Goal: Task Accomplishment & Management: Complete application form

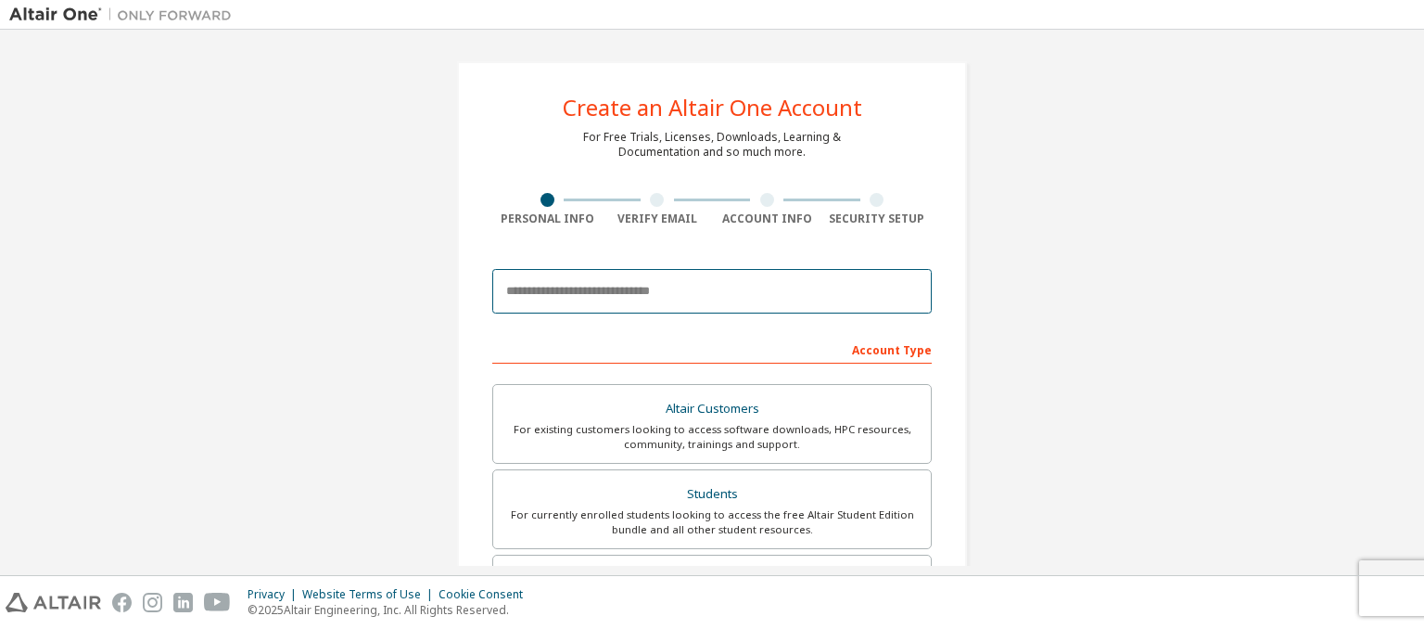
click at [715, 292] on input "email" at bounding box center [711, 291] width 439 height 45
click at [702, 261] on div "**********" at bounding box center [711, 291] width 439 height 63
click at [701, 326] on form "**********" at bounding box center [711, 623] width 439 height 727
click at [731, 294] on input "**********" at bounding box center [711, 291] width 439 height 45
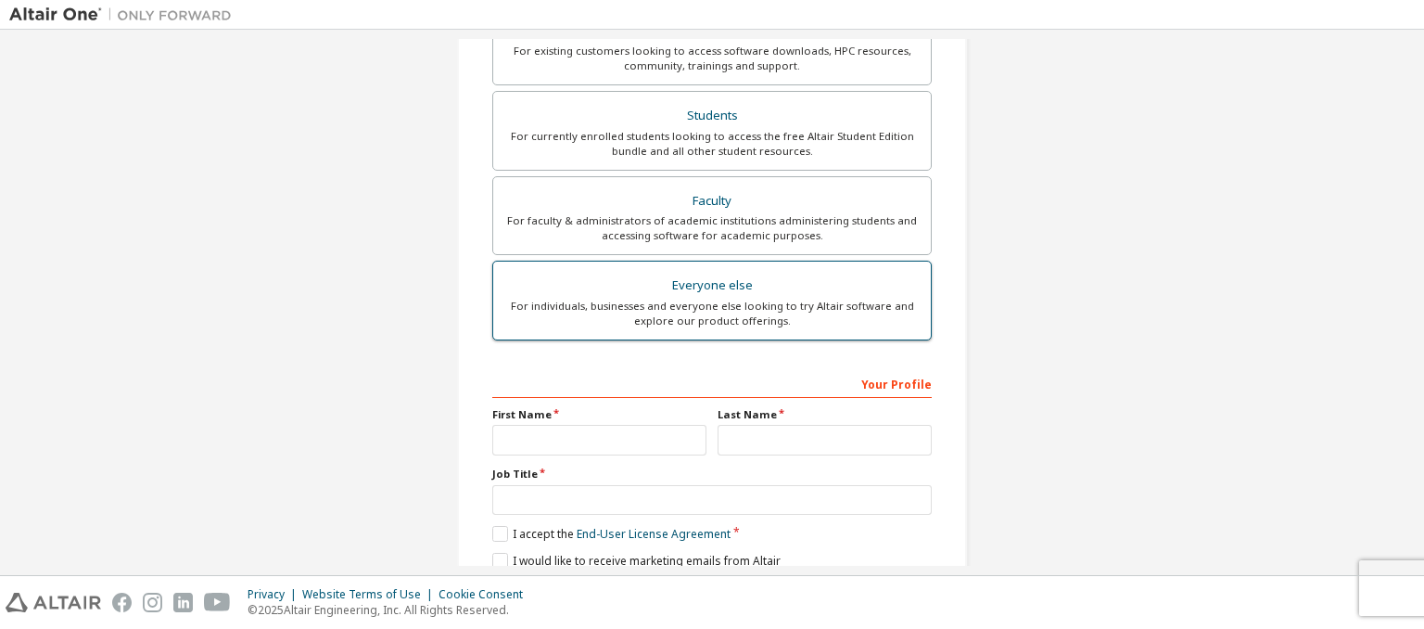
scroll to position [452, 0]
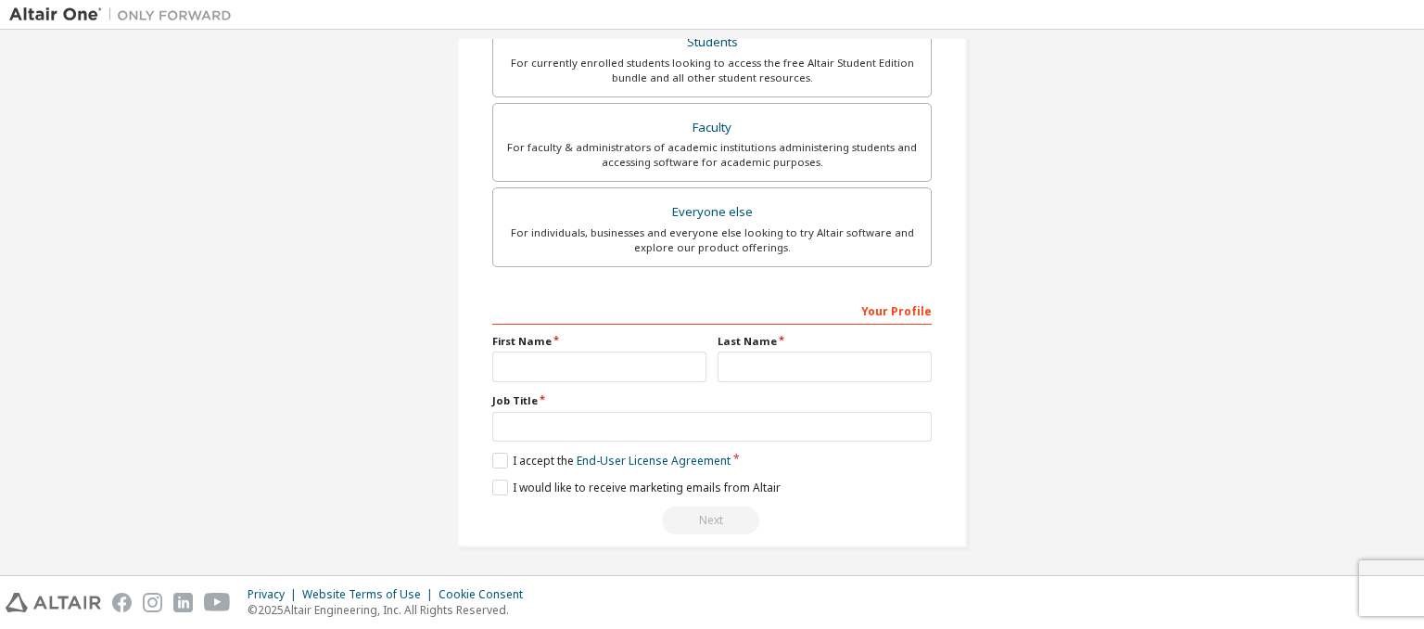
type input "**********"
click at [623, 362] on input "text" at bounding box center [599, 366] width 214 height 31
type input "***"
type input "*******"
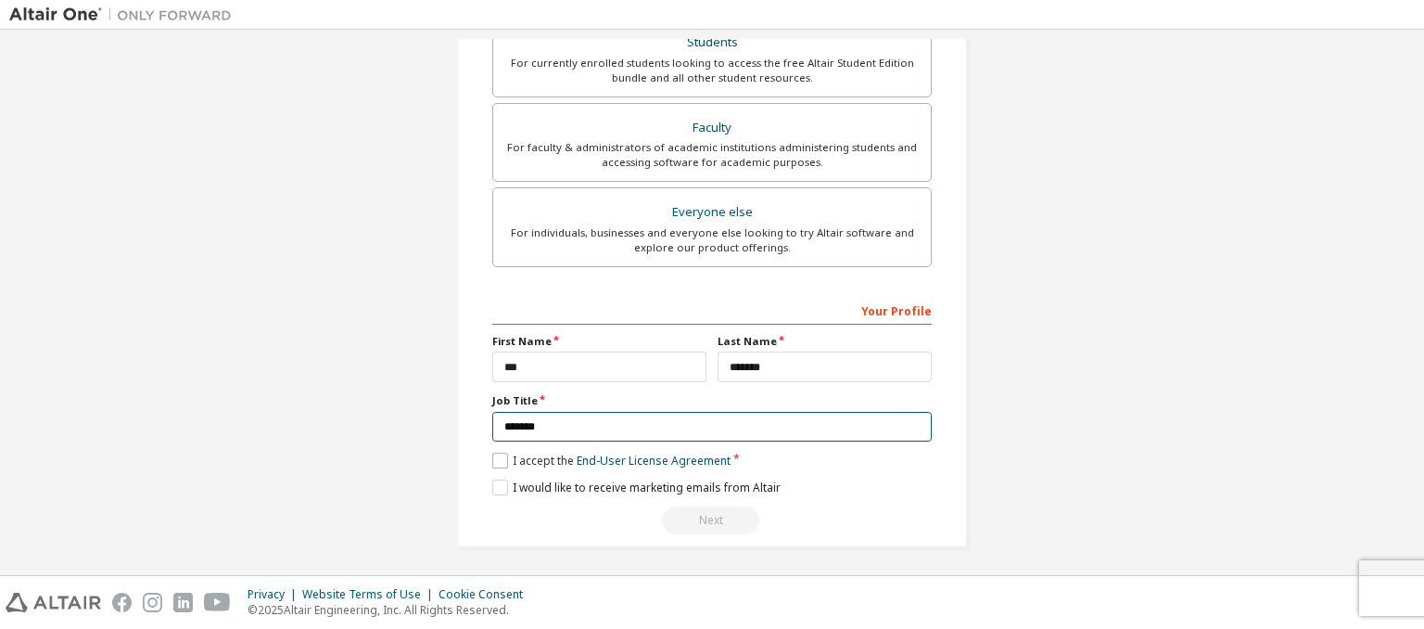
type input "*******"
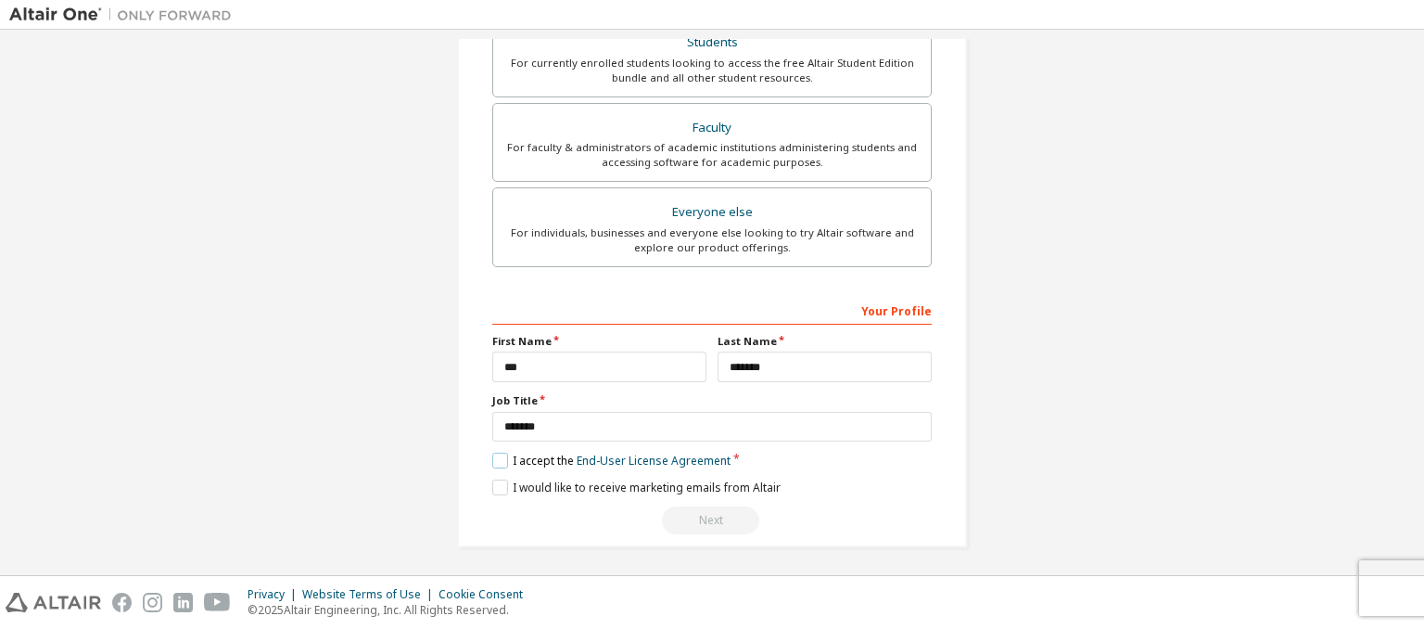
click at [501, 463] on label "I accept the End-User License Agreement" at bounding box center [611, 460] width 238 height 16
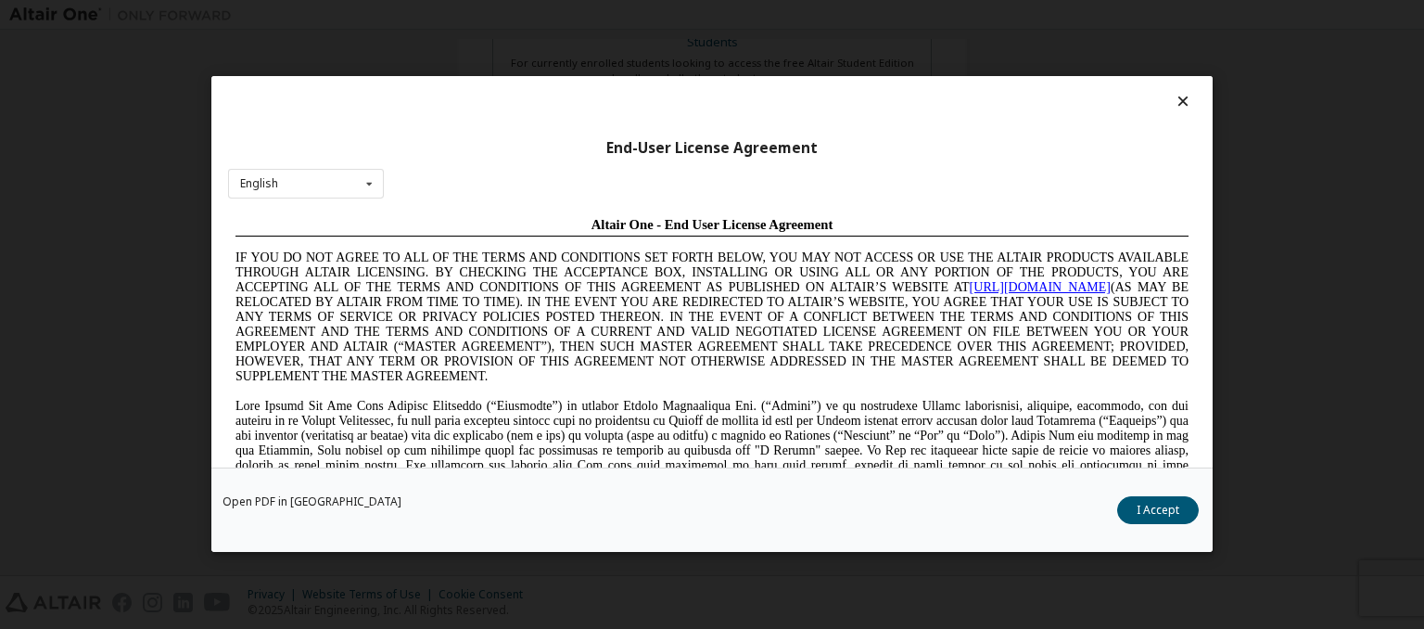
scroll to position [0, 0]
click at [1163, 524] on button "I Accept" at bounding box center [1158, 511] width 82 height 28
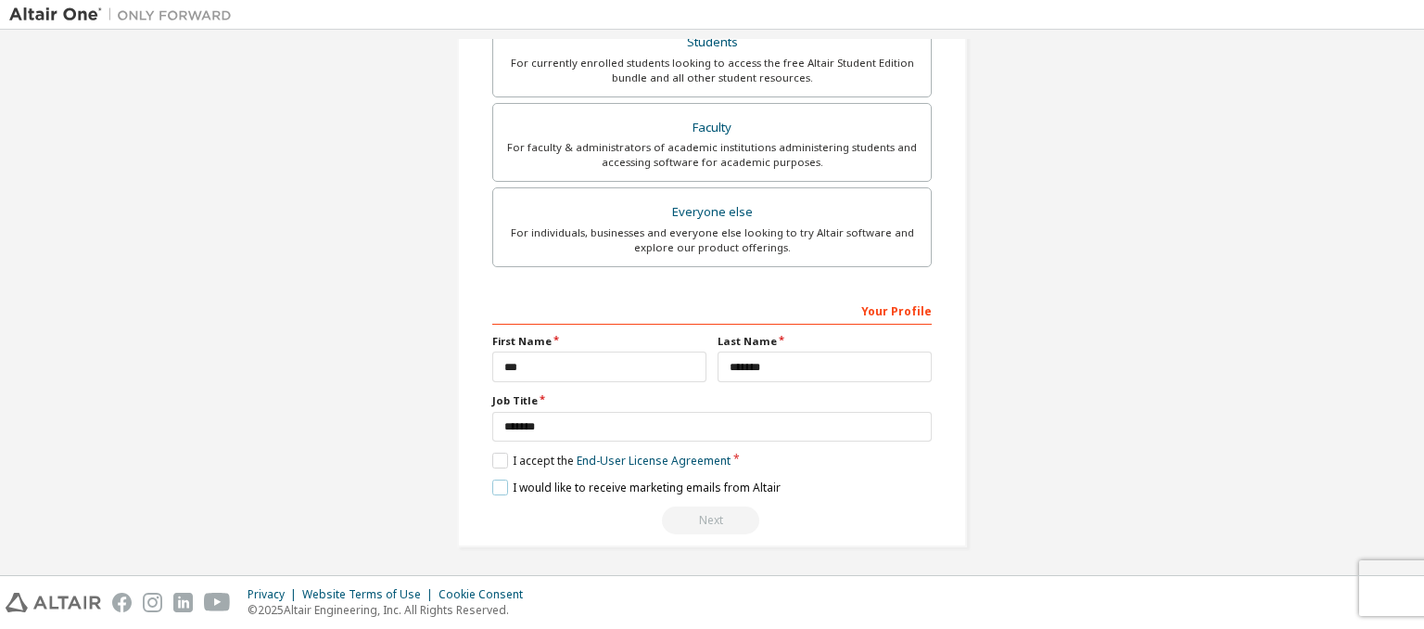
click at [502, 491] on label "I would like to receive marketing emails from Altair" at bounding box center [636, 487] width 288 height 16
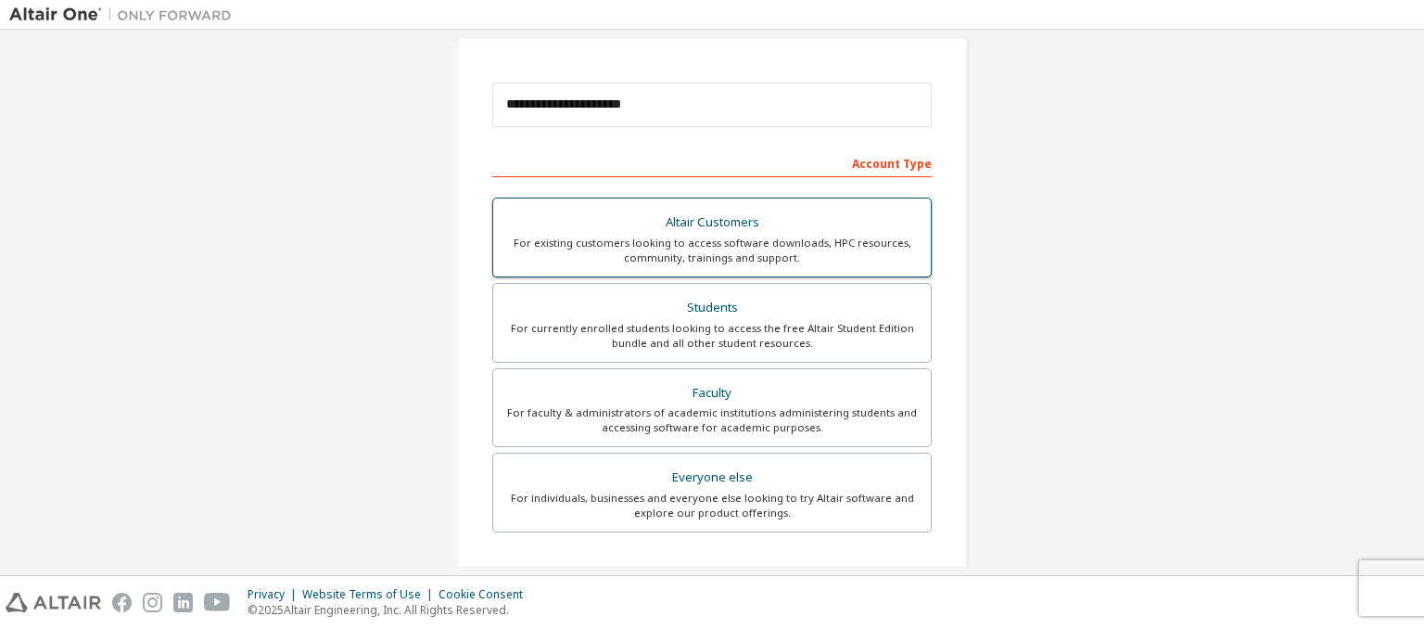
scroll to position [266, 0]
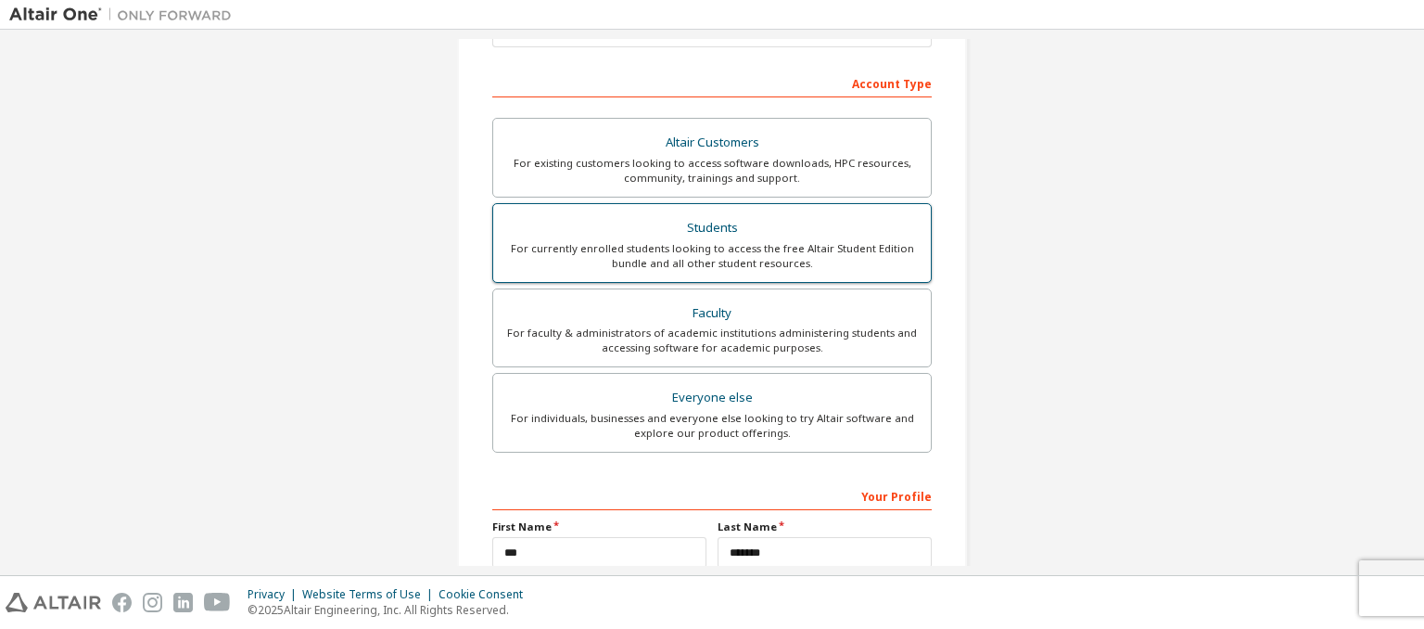
click at [705, 241] on div "For currently enrolled students looking to access the free Altair Student Editi…" at bounding box center [711, 256] width 415 height 30
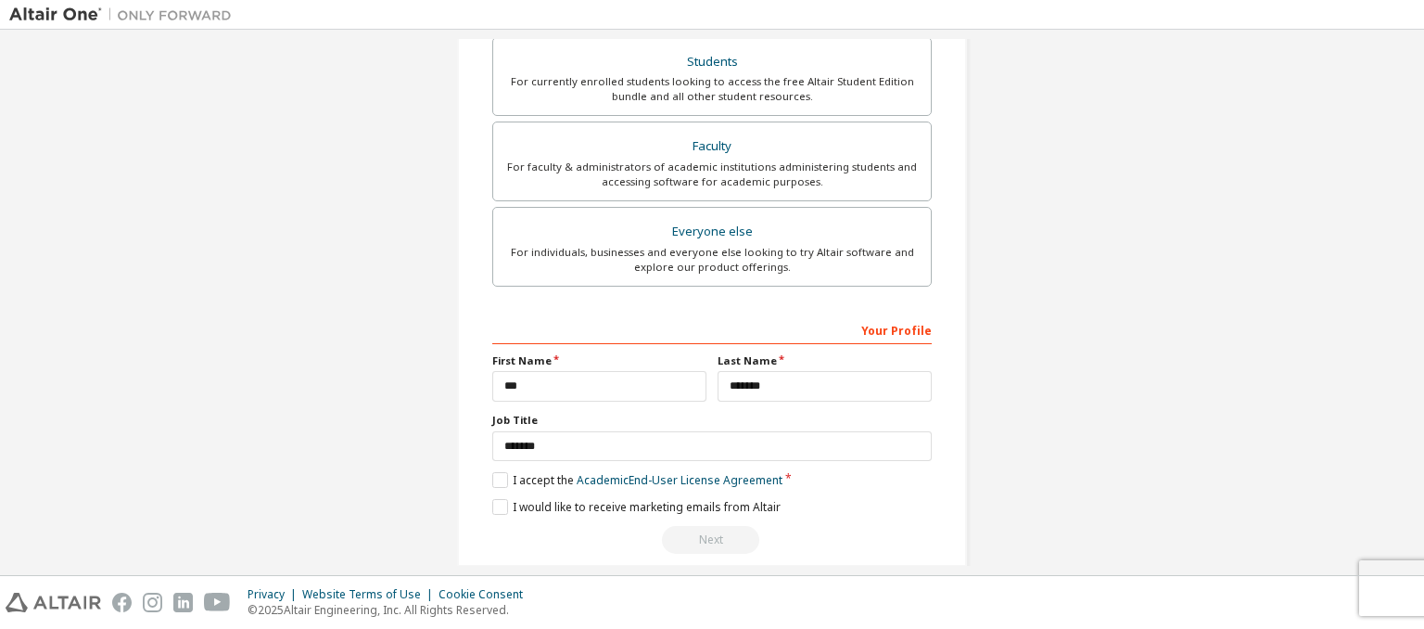
scroll to position [515, 0]
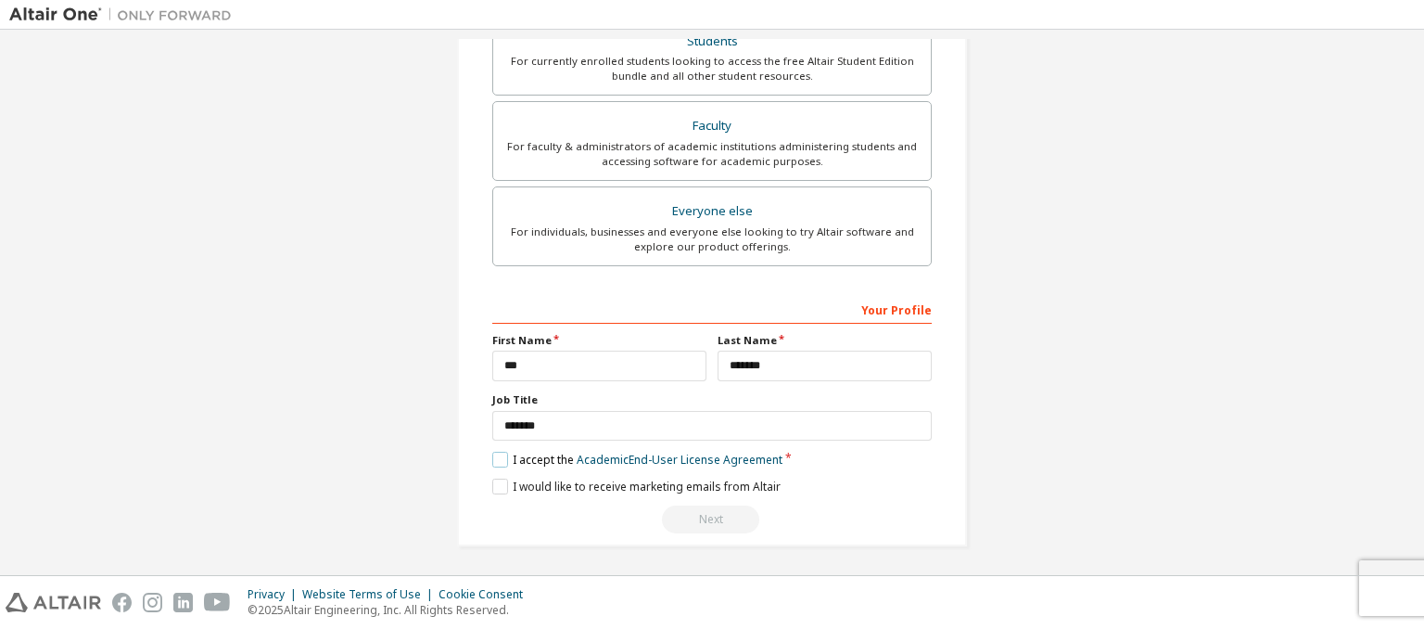
click at [504, 455] on label "I accept the Academic End-User License Agreement" at bounding box center [637, 460] width 290 height 16
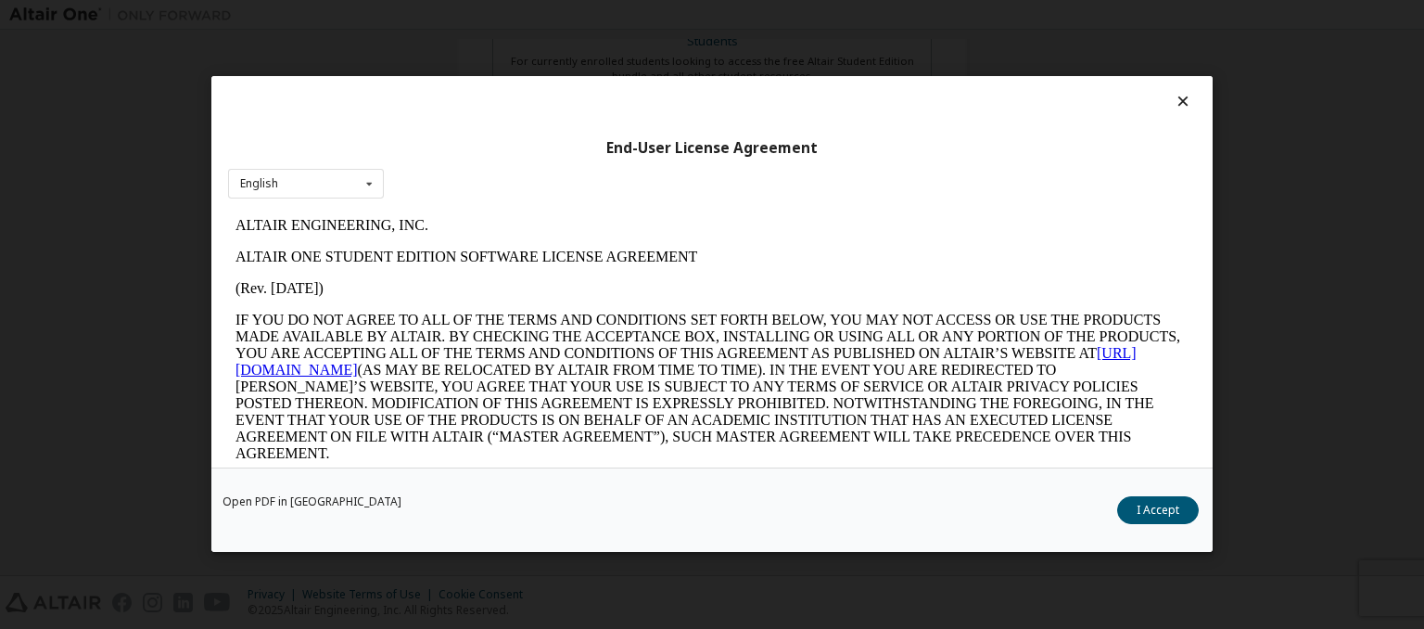
scroll to position [0, 0]
click at [1158, 511] on button "I Accept" at bounding box center [1158, 511] width 82 height 28
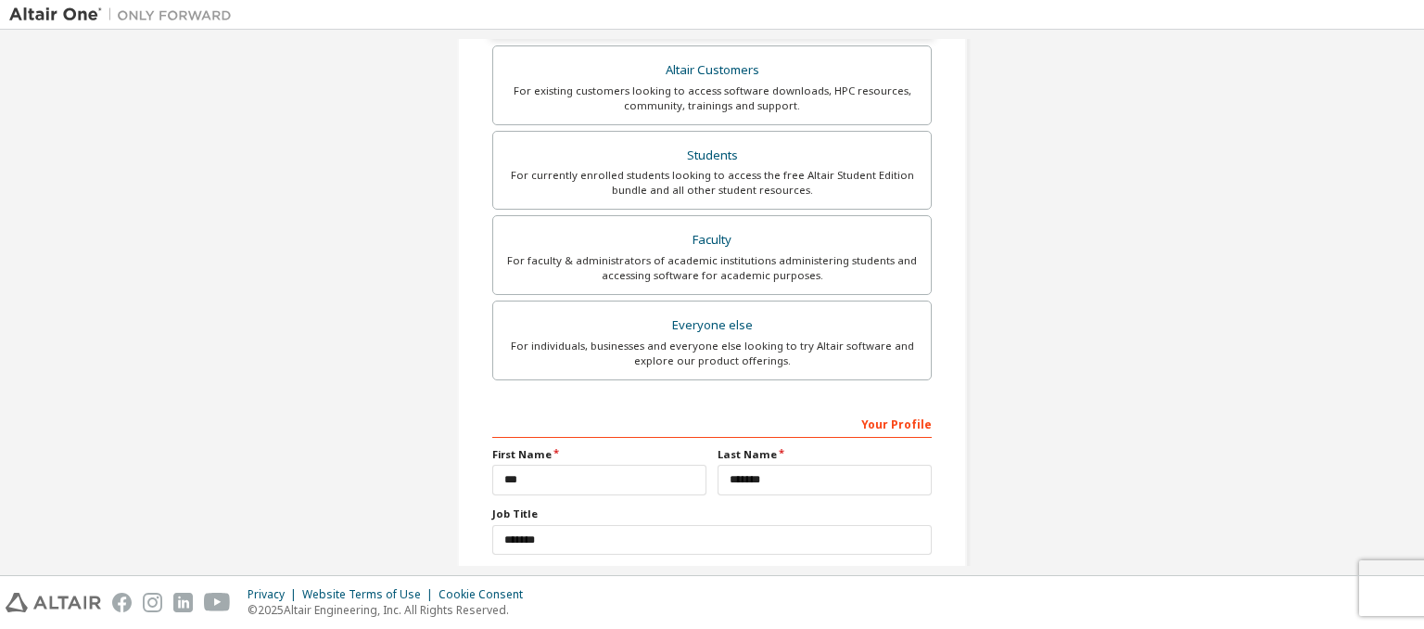
scroll to position [237, 0]
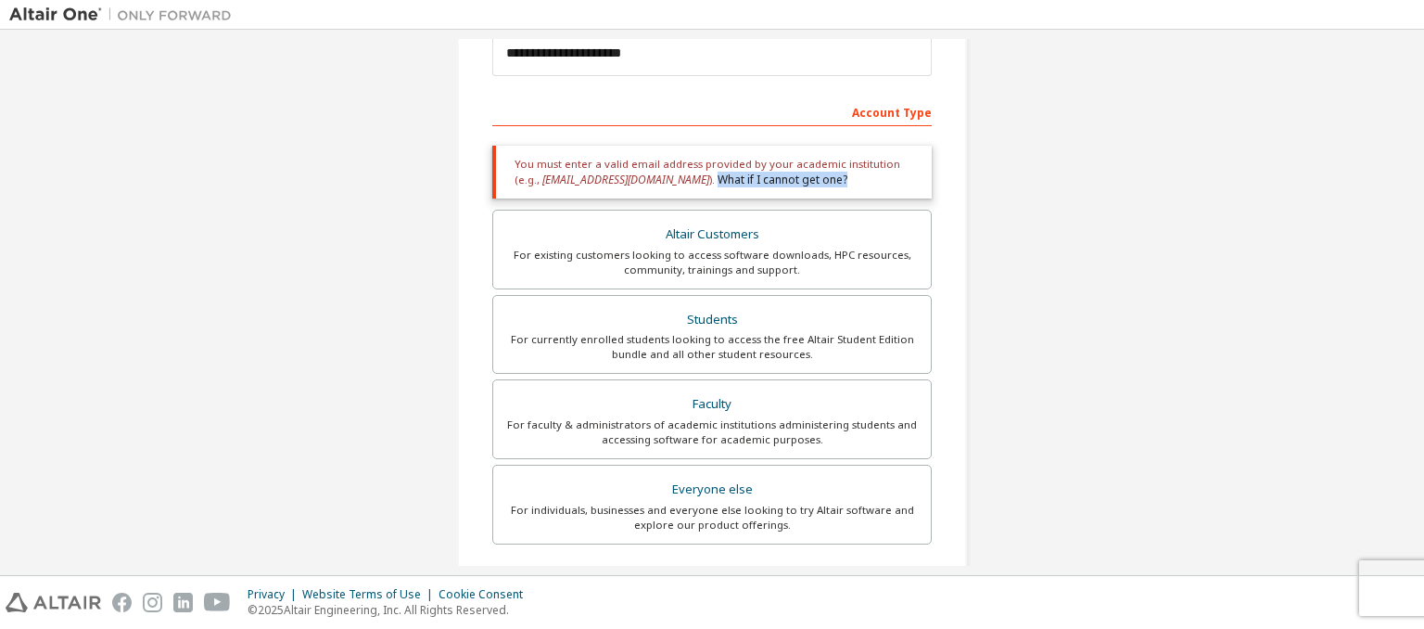
drag, startPoint x: 645, startPoint y: 180, endPoint x: 787, endPoint y: 180, distance: 141.8
click at [787, 180] on div "You must enter a valid email address provided by your academic institution (e.g…" at bounding box center [711, 172] width 439 height 53
click at [761, 180] on link "What if I cannot get one?" at bounding box center [783, 180] width 130 height 16
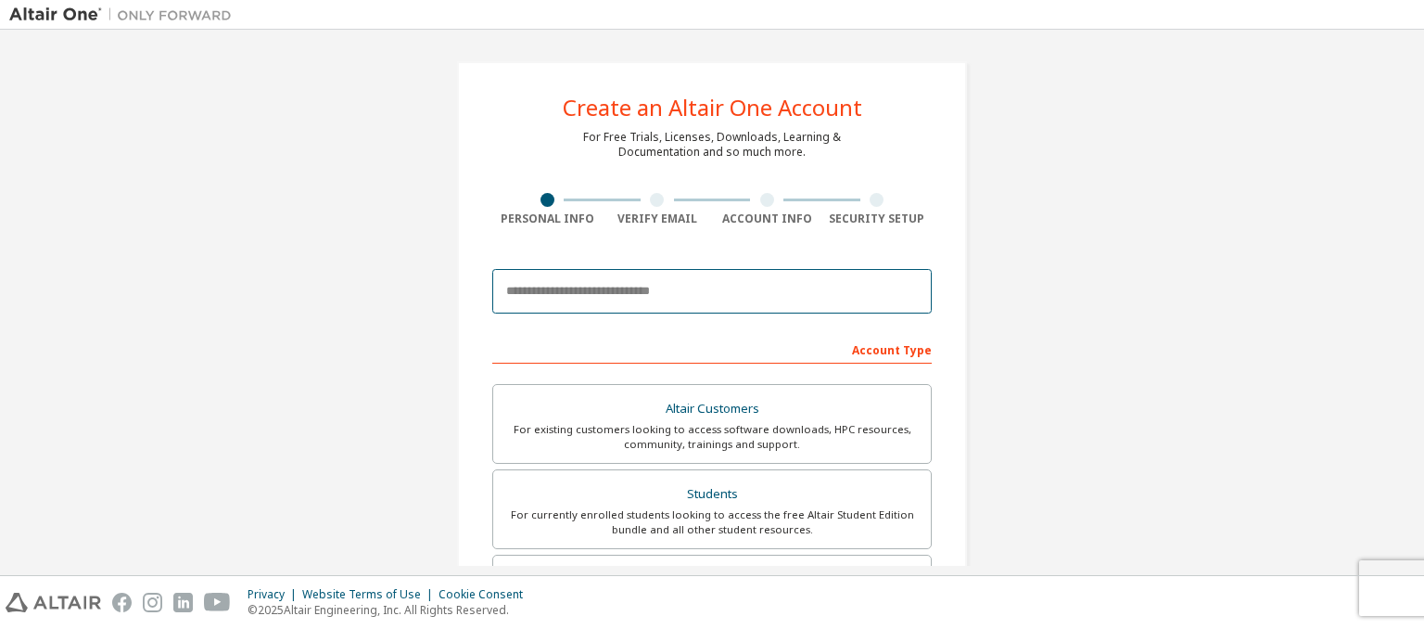
click at [619, 286] on input "email" at bounding box center [711, 291] width 439 height 45
click at [734, 291] on input "**********" at bounding box center [711, 291] width 439 height 45
click at [772, 430] on div "For existing customers looking to access software downloads, HPC resources, com…" at bounding box center [711, 437] width 415 height 30
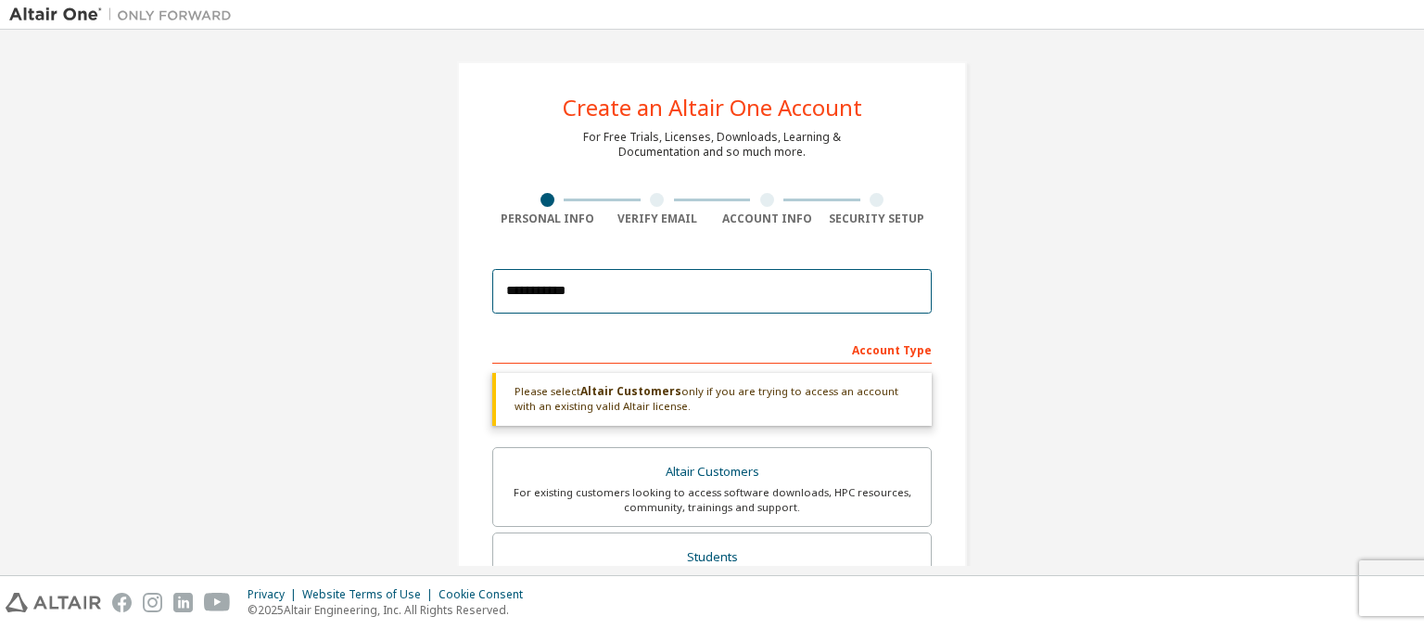
click at [718, 302] on input "**********" at bounding box center [711, 291] width 439 height 45
click at [665, 272] on input "**********" at bounding box center [711, 291] width 439 height 45
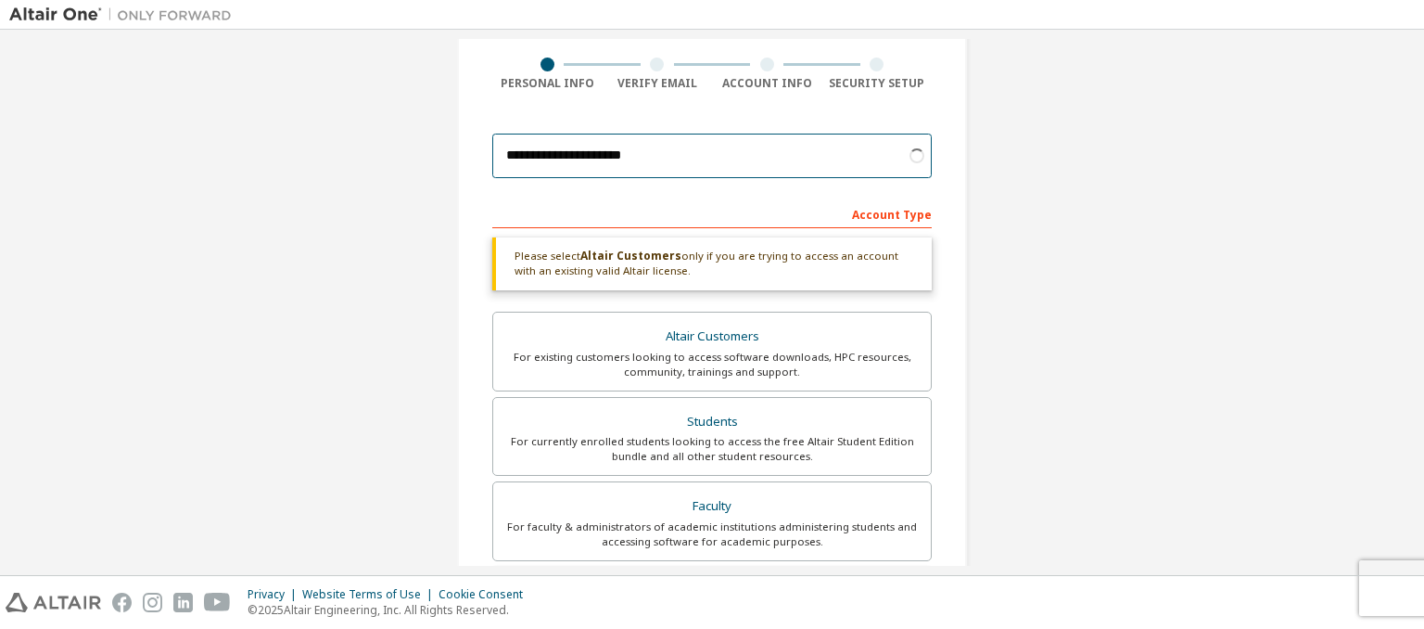
scroll to position [278, 0]
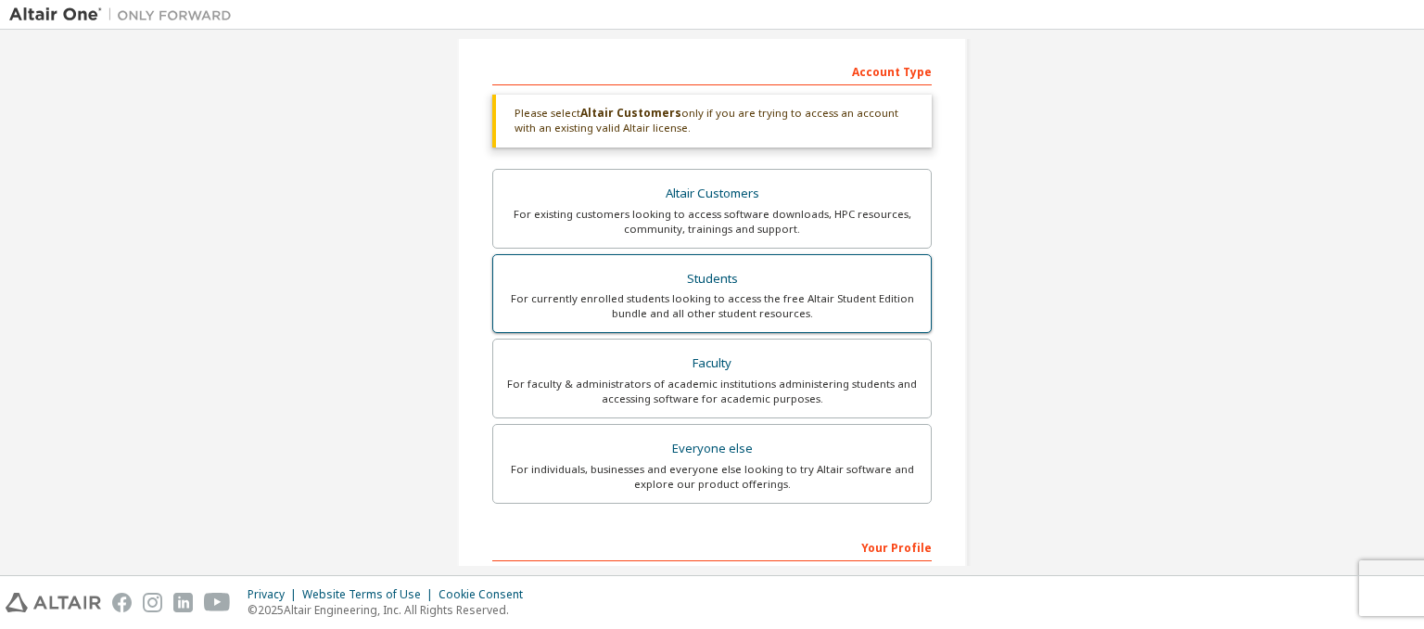
type input "**********"
click at [701, 291] on div "For currently enrolled students looking to access the free Altair Student Editi…" at bounding box center [711, 306] width 415 height 30
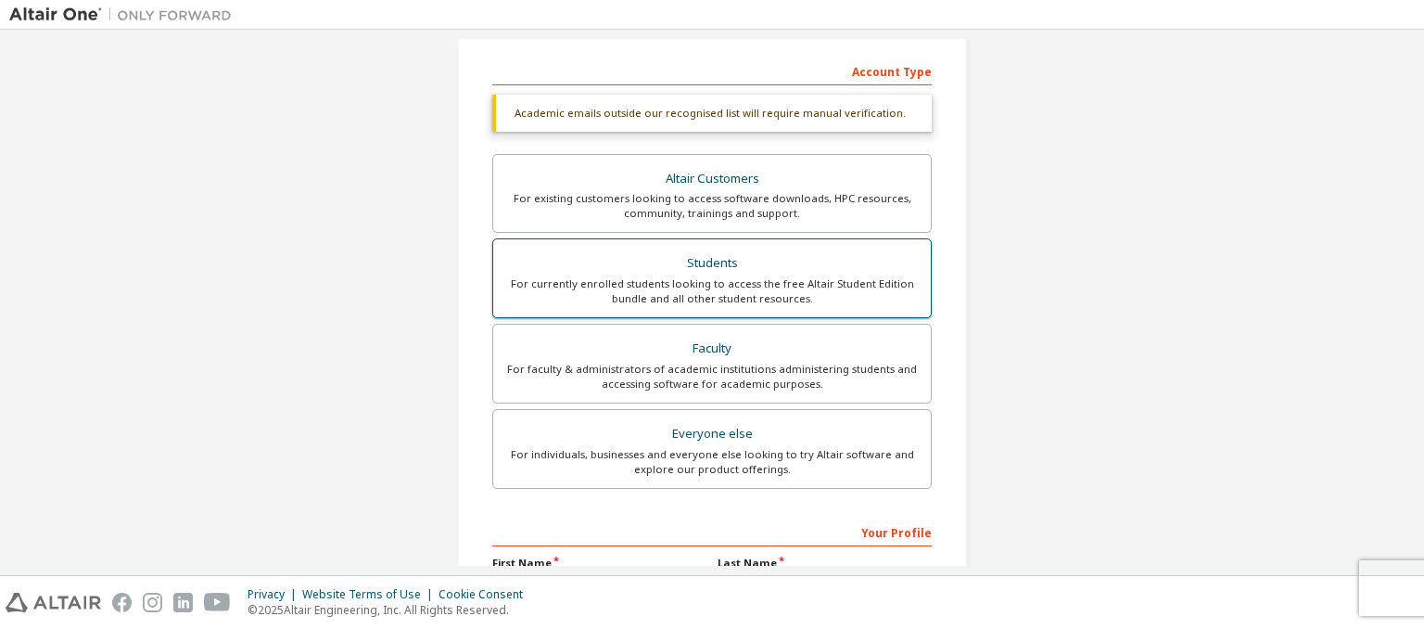
click at [701, 292] on div "For currently enrolled students looking to access the free Altair Student Editi…" at bounding box center [711, 291] width 415 height 30
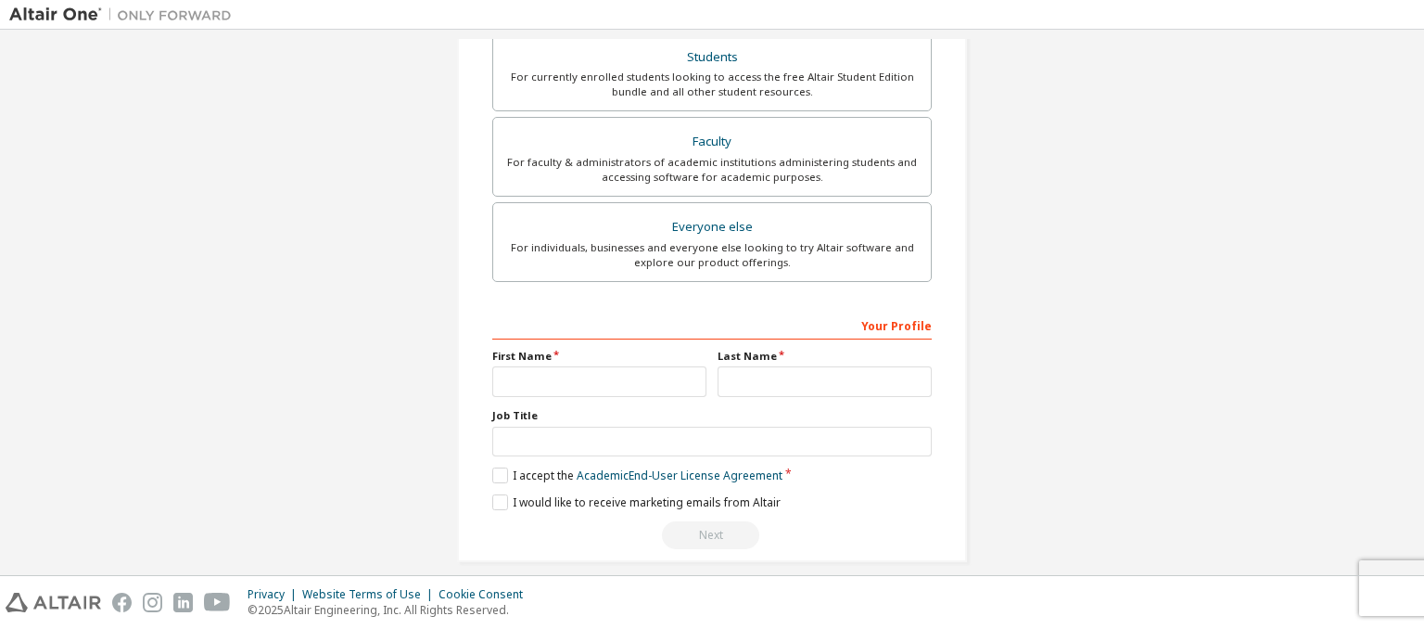
scroll to position [515, 0]
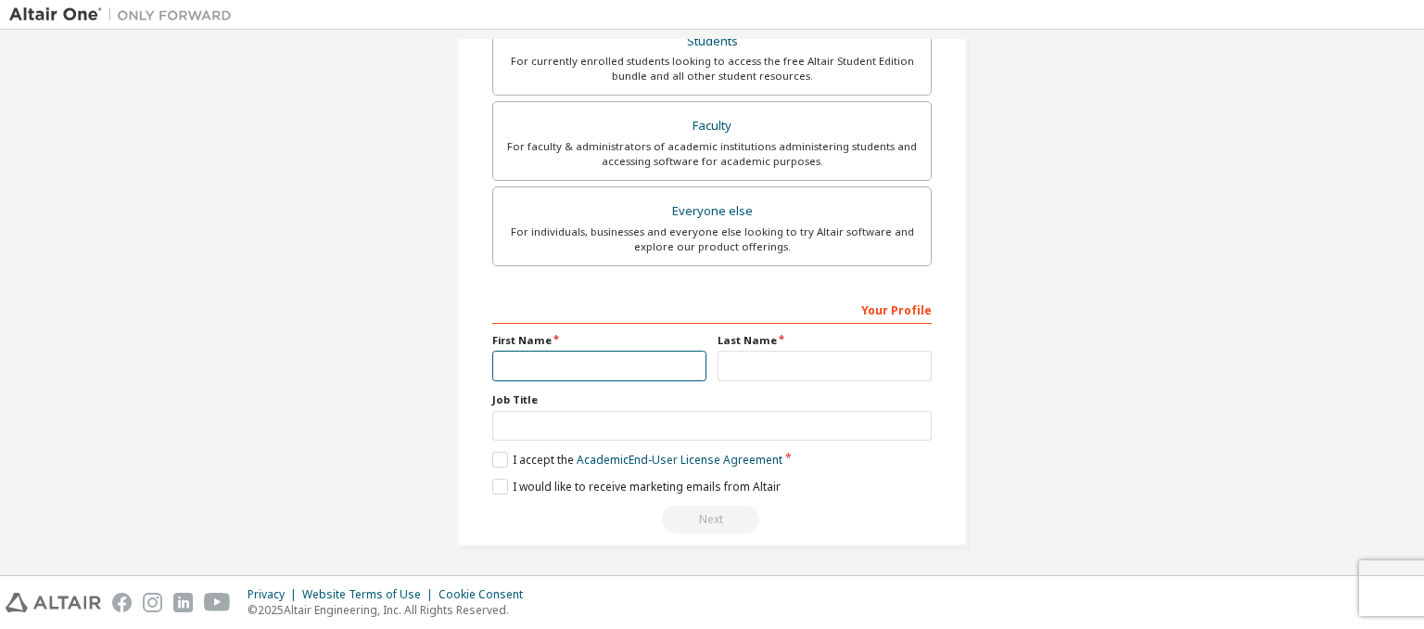
click at [588, 353] on input "text" at bounding box center [599, 365] width 214 height 31
click at [689, 366] on input "***" at bounding box center [599, 365] width 214 height 31
type input "*"
type input "***"
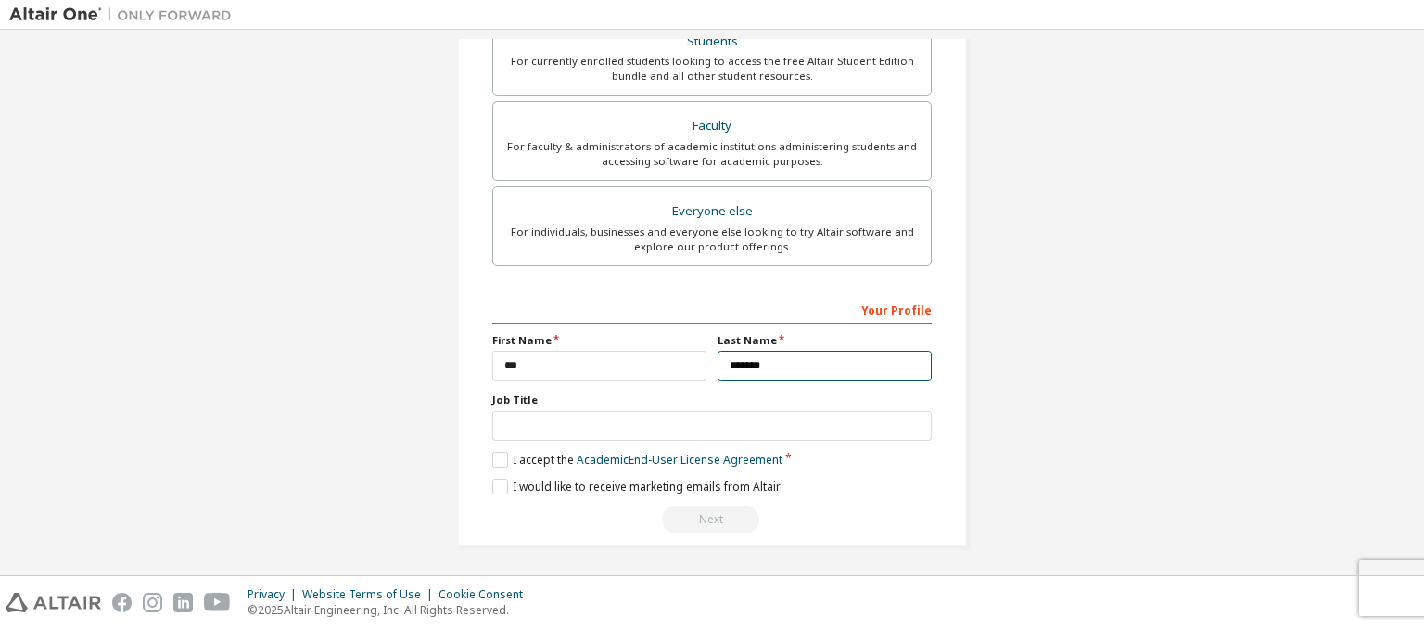
type input "*******"
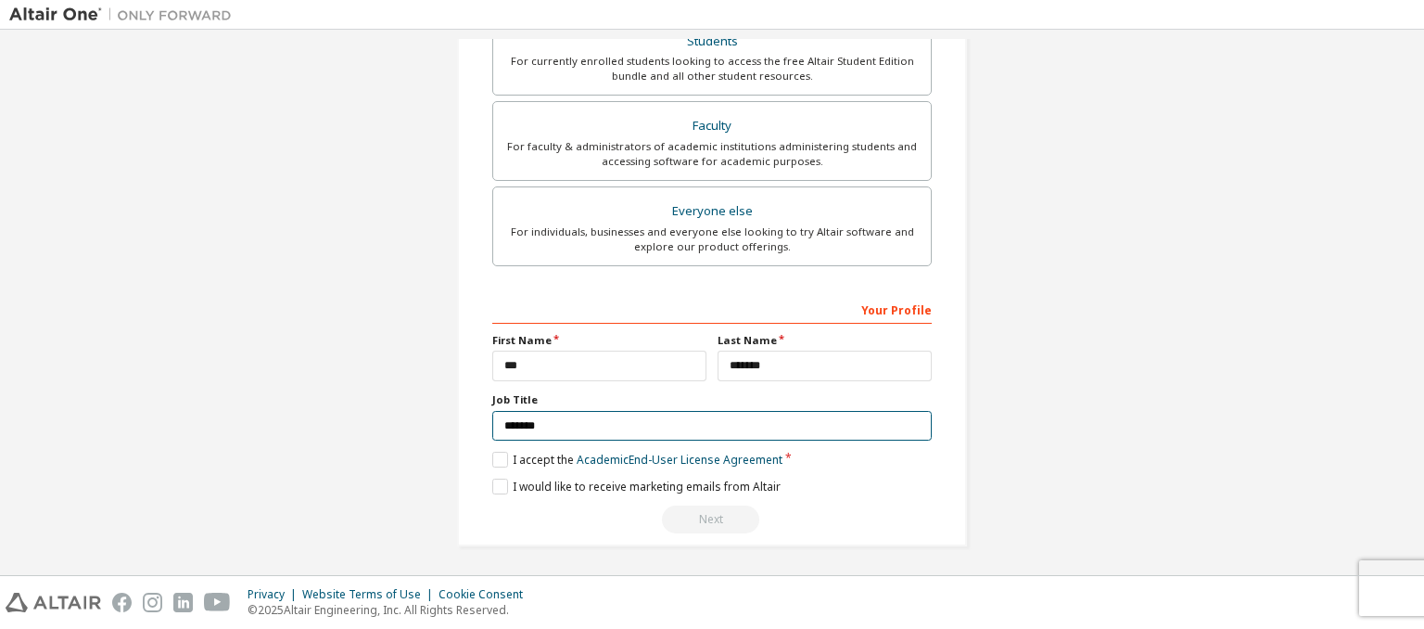
type input "*******"
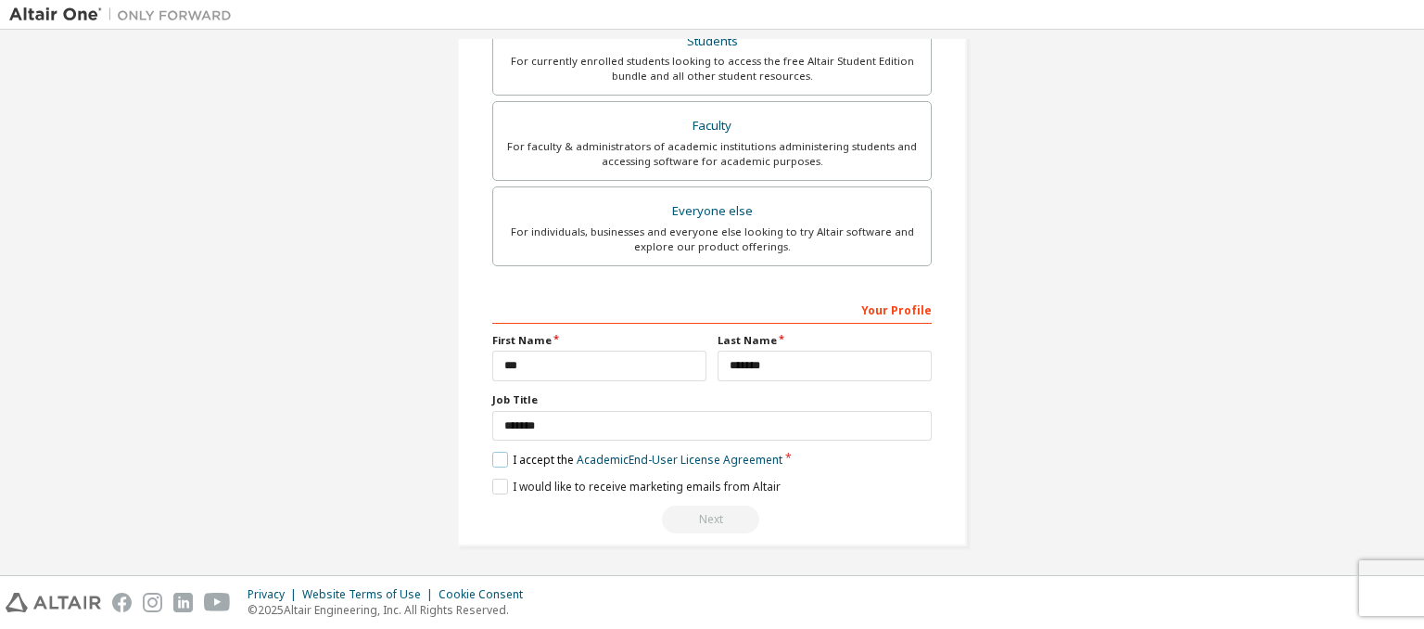
click at [498, 463] on label "I accept the Academic End-User License Agreement" at bounding box center [637, 460] width 290 height 16
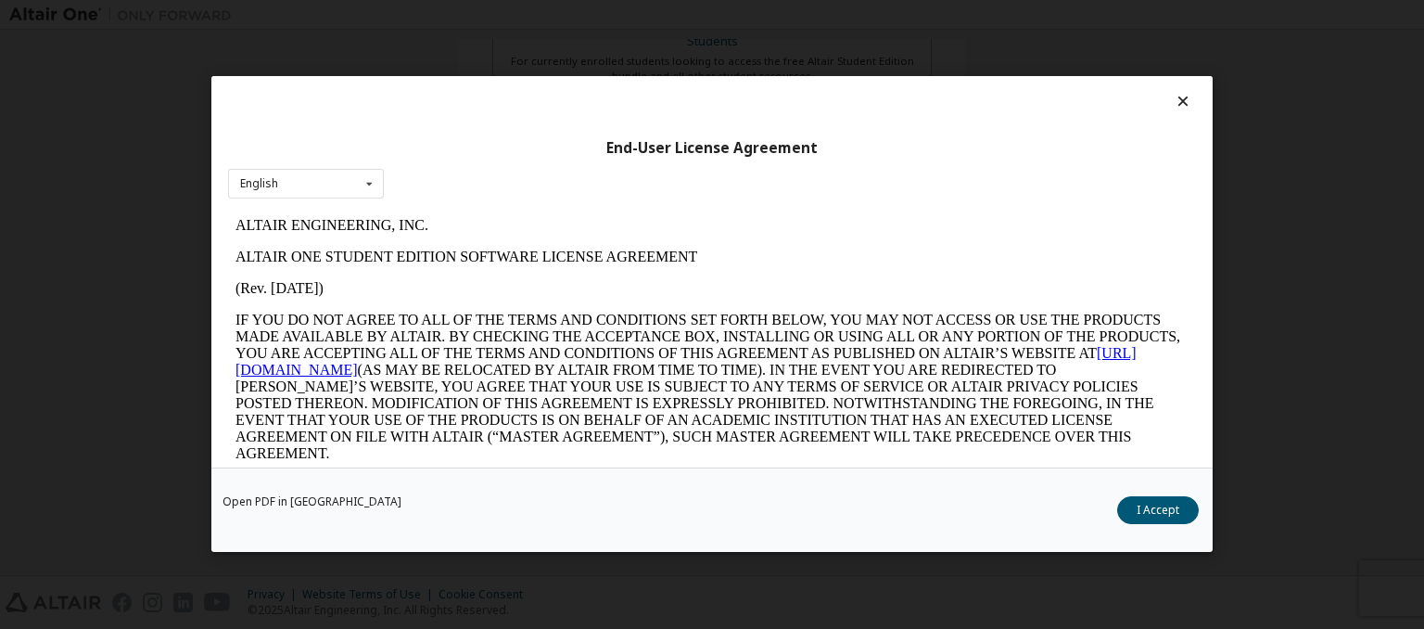
scroll to position [0, 0]
click at [315, 190] on div "English English" at bounding box center [306, 184] width 156 height 31
click at [341, 209] on div "English" at bounding box center [306, 213] width 154 height 30
click at [1189, 502] on button "I Accept" at bounding box center [1158, 511] width 82 height 28
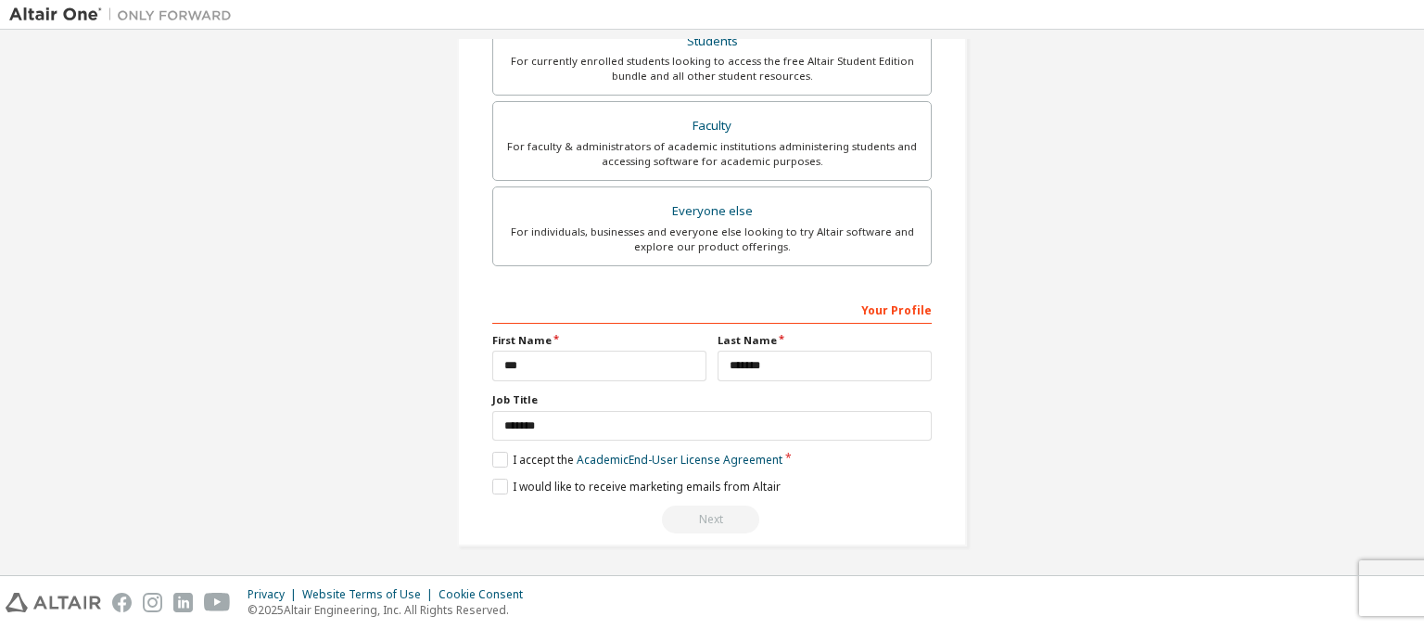
click at [494, 496] on div "**********" at bounding box center [711, 414] width 439 height 240
click at [504, 486] on label "I would like to receive marketing emails from Altair" at bounding box center [636, 486] width 288 height 16
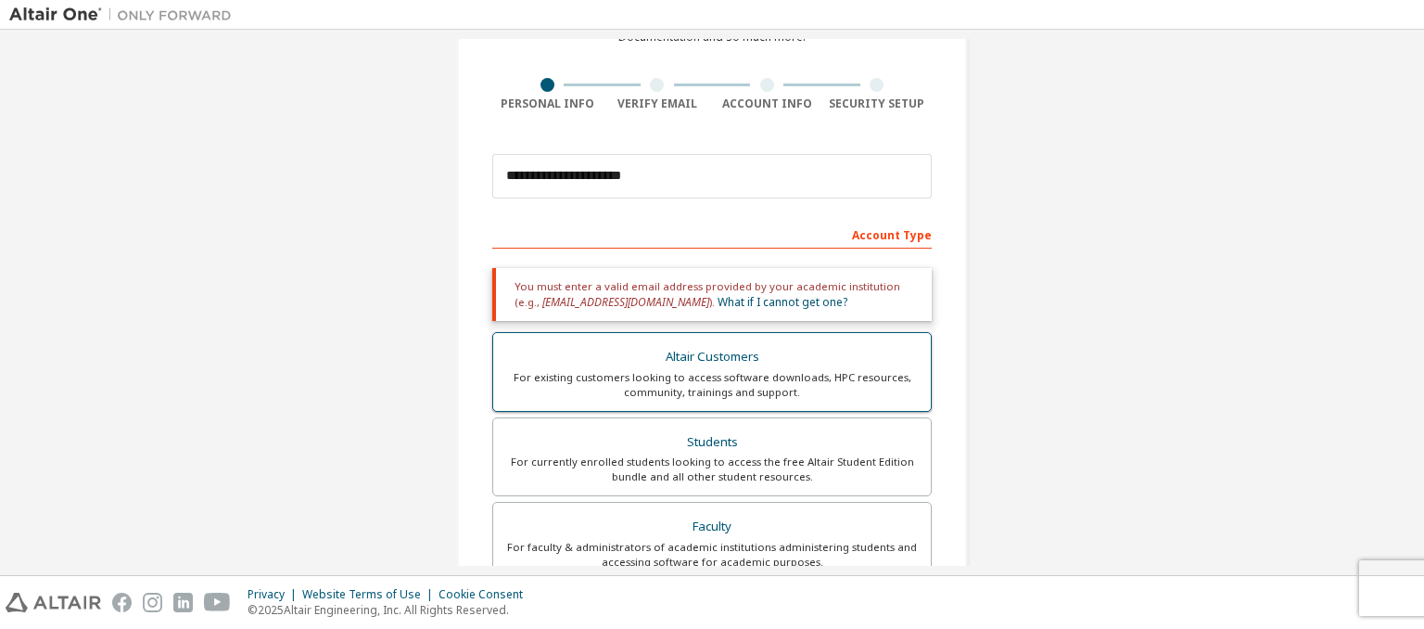
scroll to position [145, 0]
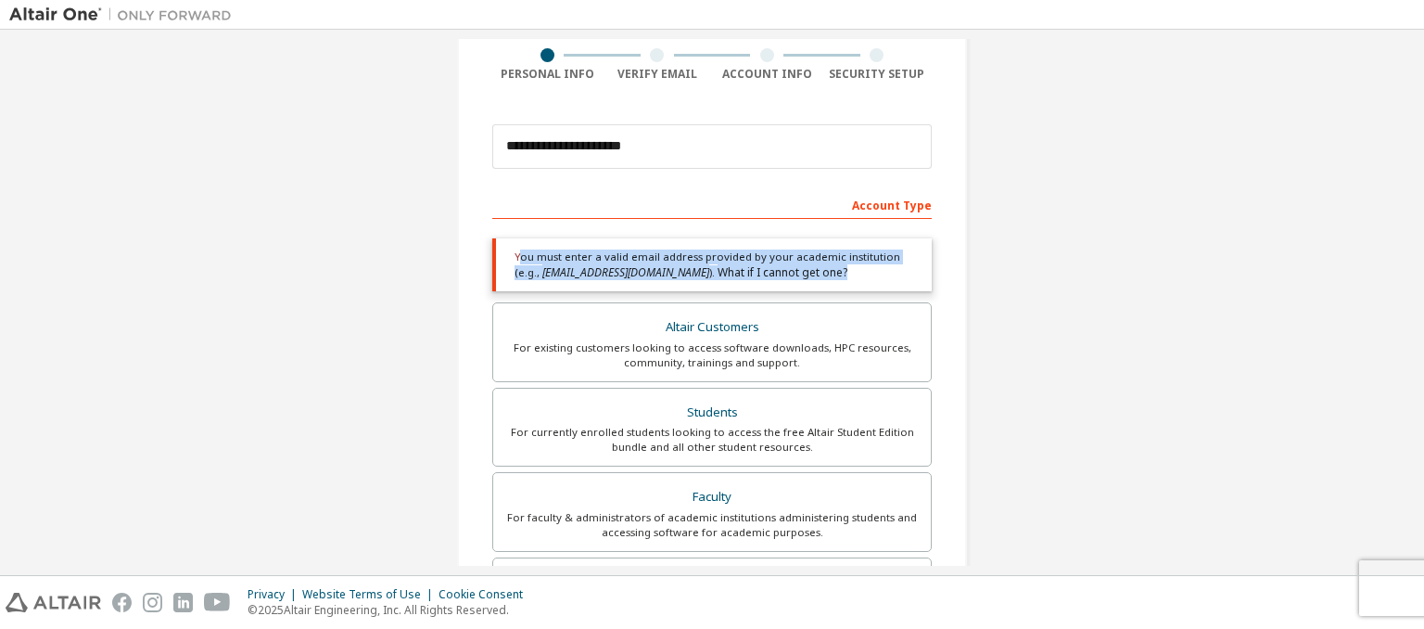
drag, startPoint x: 512, startPoint y: 257, endPoint x: 855, endPoint y: 286, distance: 344.2
click at [857, 285] on div "You must enter a valid email address provided by your academic institution (e.g…" at bounding box center [711, 264] width 439 height 53
copy div "ou must enter a valid email address provided by your academic institution (e.g.…"
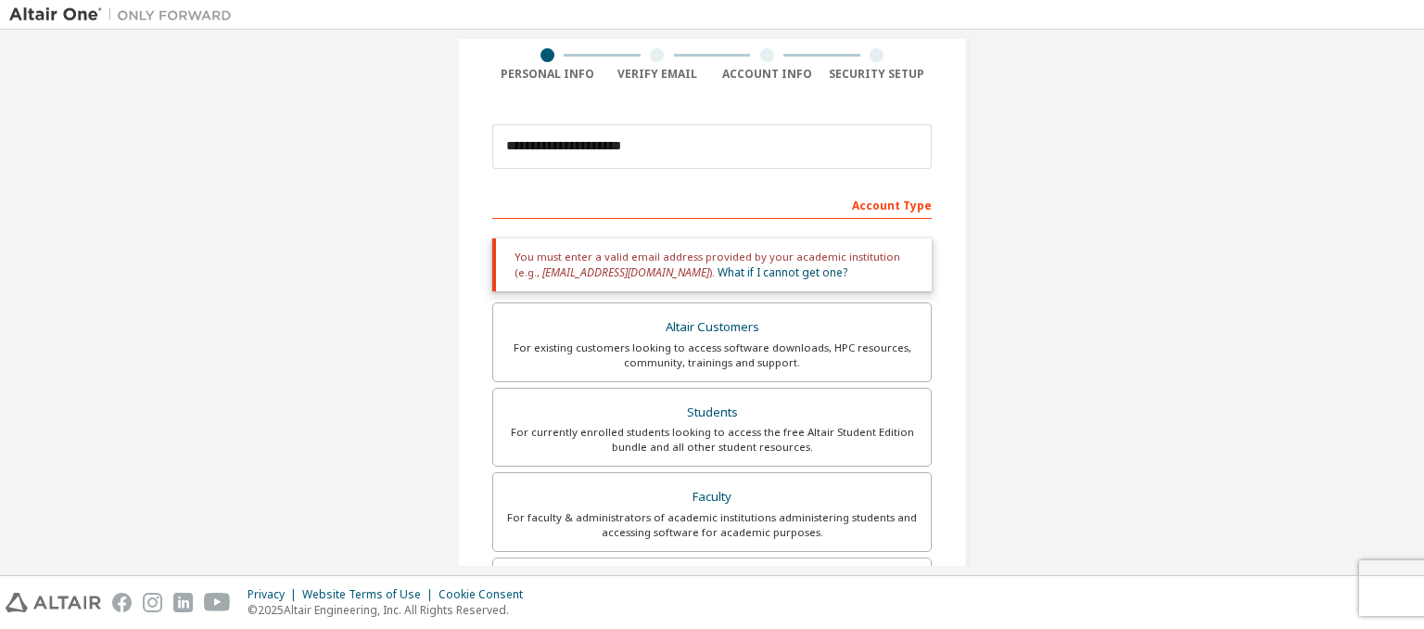
click at [668, 345] on div "For existing customers looking to access software downloads, HPC resources, com…" at bounding box center [711, 355] width 415 height 30
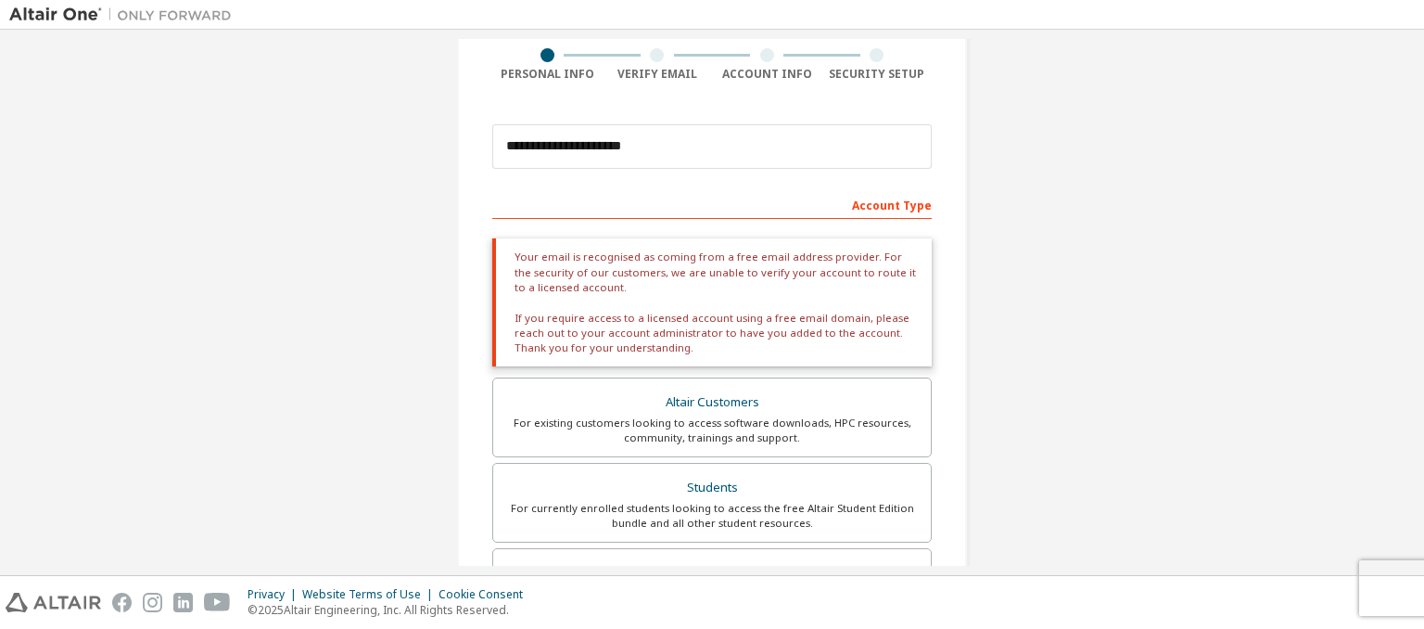
scroll to position [237, 0]
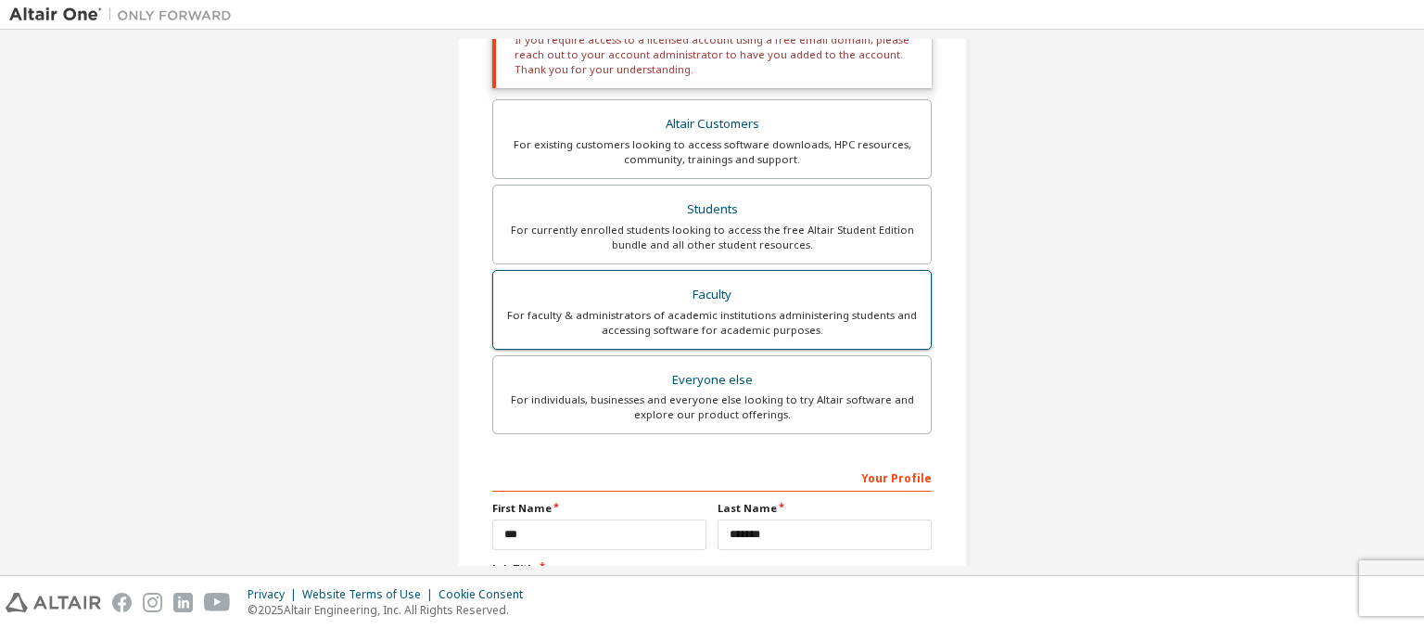
click at [673, 338] on label "Faculty For faculty & administrators of academic institutions administering stu…" at bounding box center [711, 310] width 439 height 80
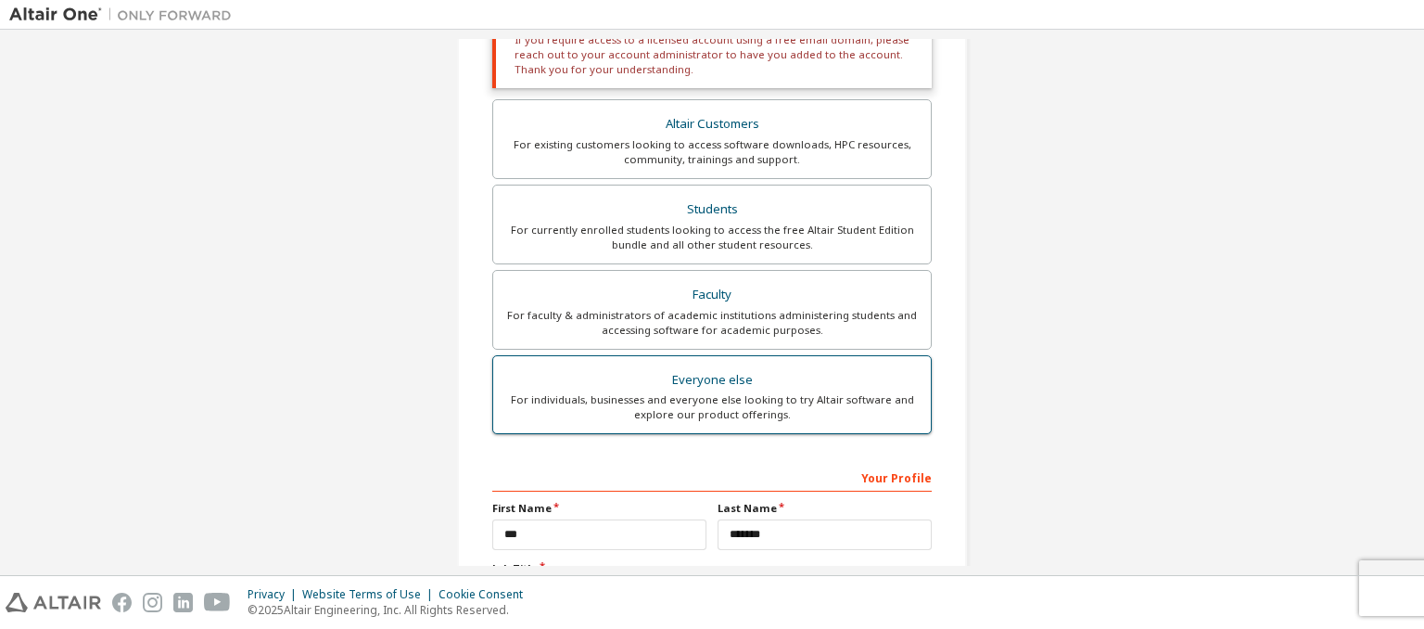
scroll to position [377, 0]
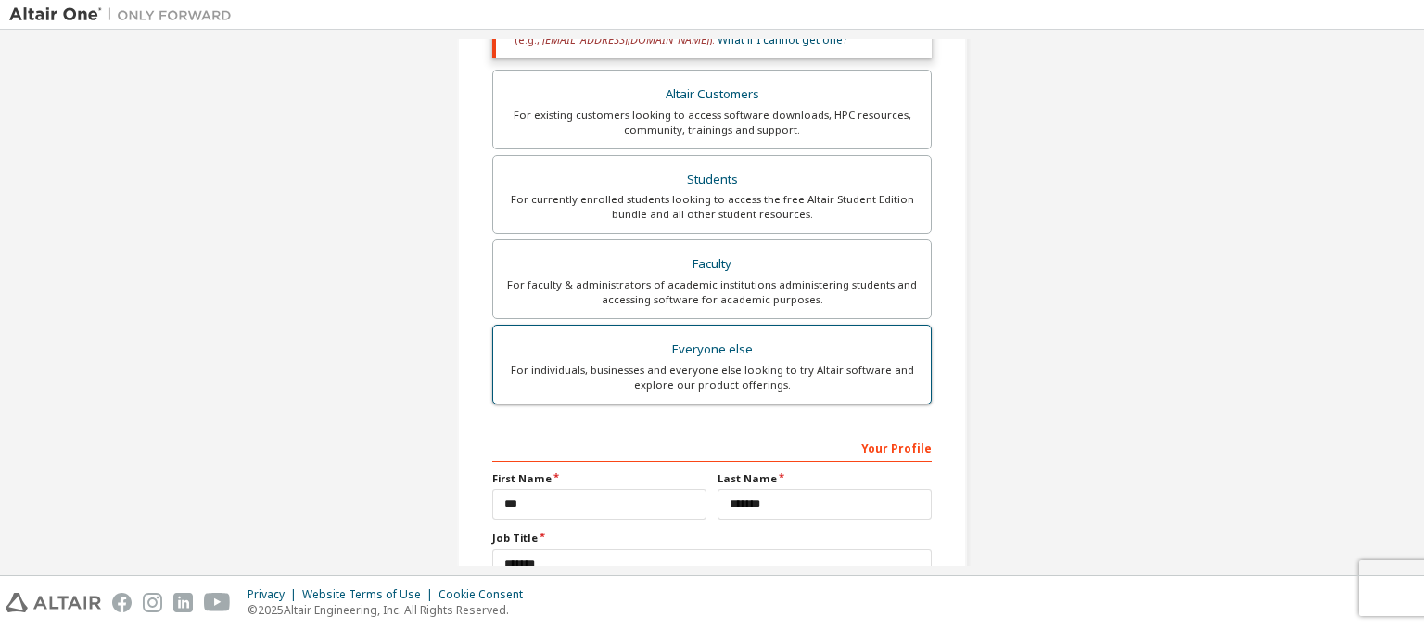
click at [688, 353] on div "Everyone else" at bounding box center [711, 350] width 415 height 26
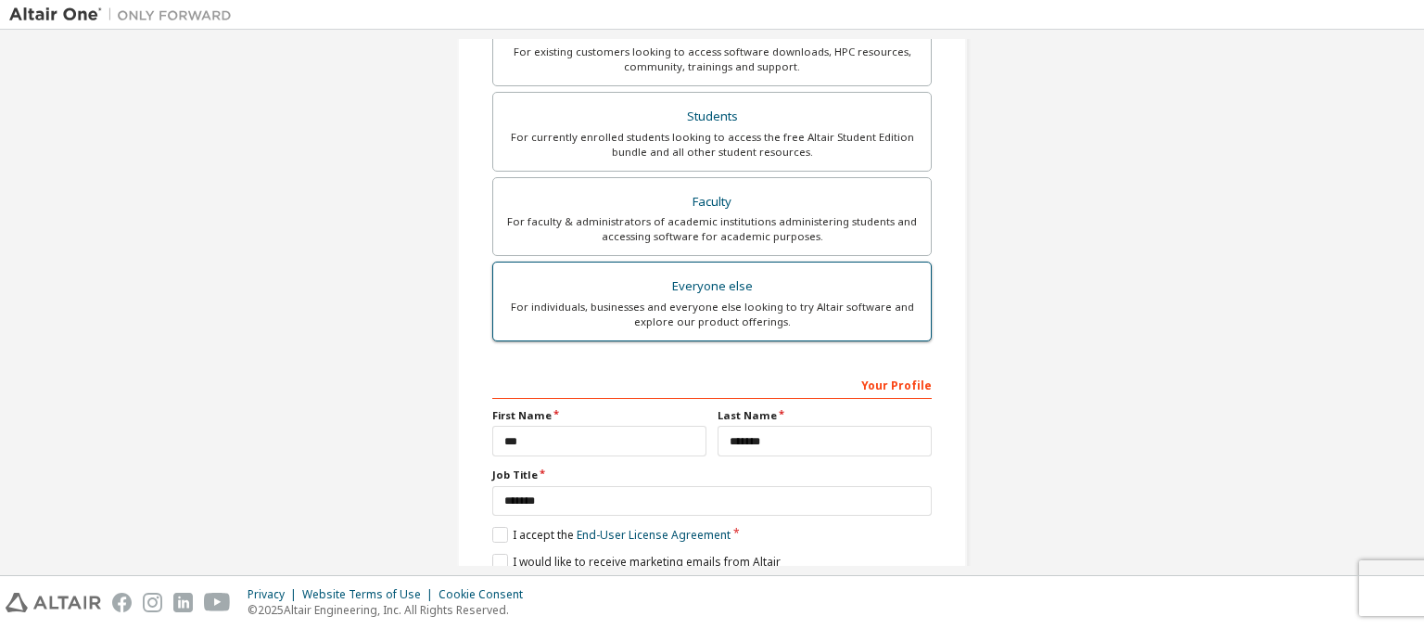
scroll to position [285, 0]
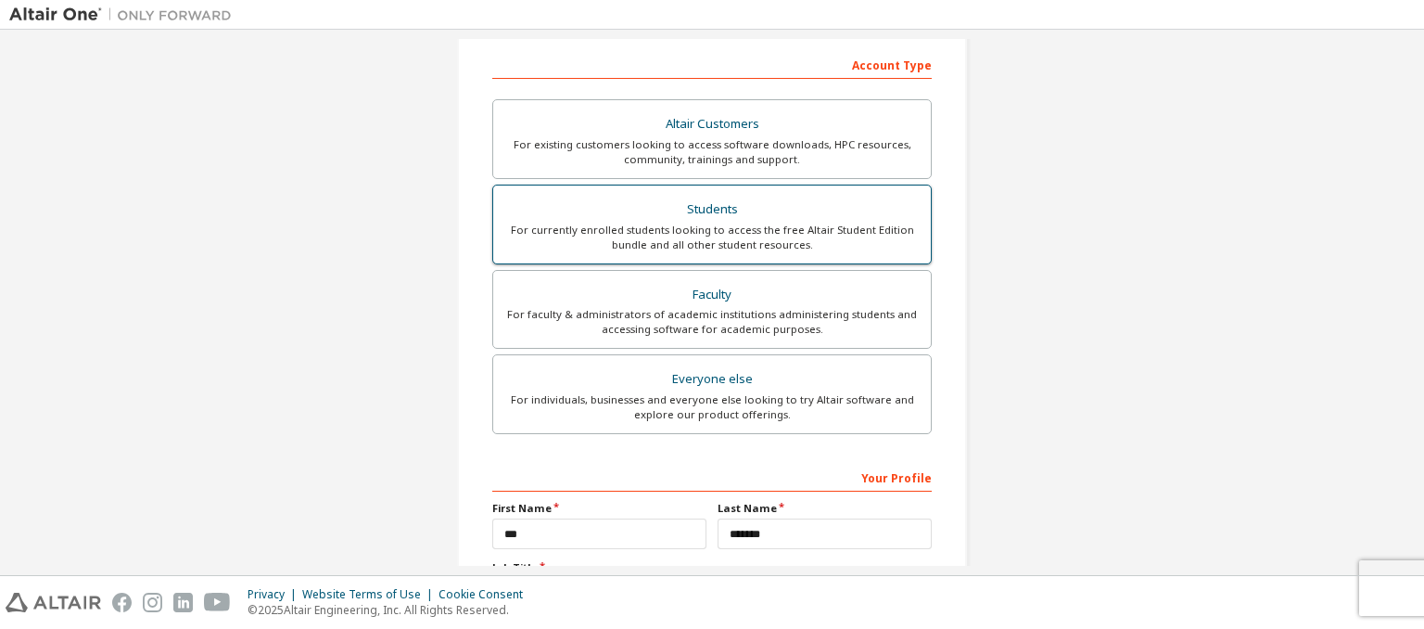
click at [679, 230] on div "For currently enrolled students looking to access the free Altair Student Editi…" at bounding box center [711, 238] width 415 height 30
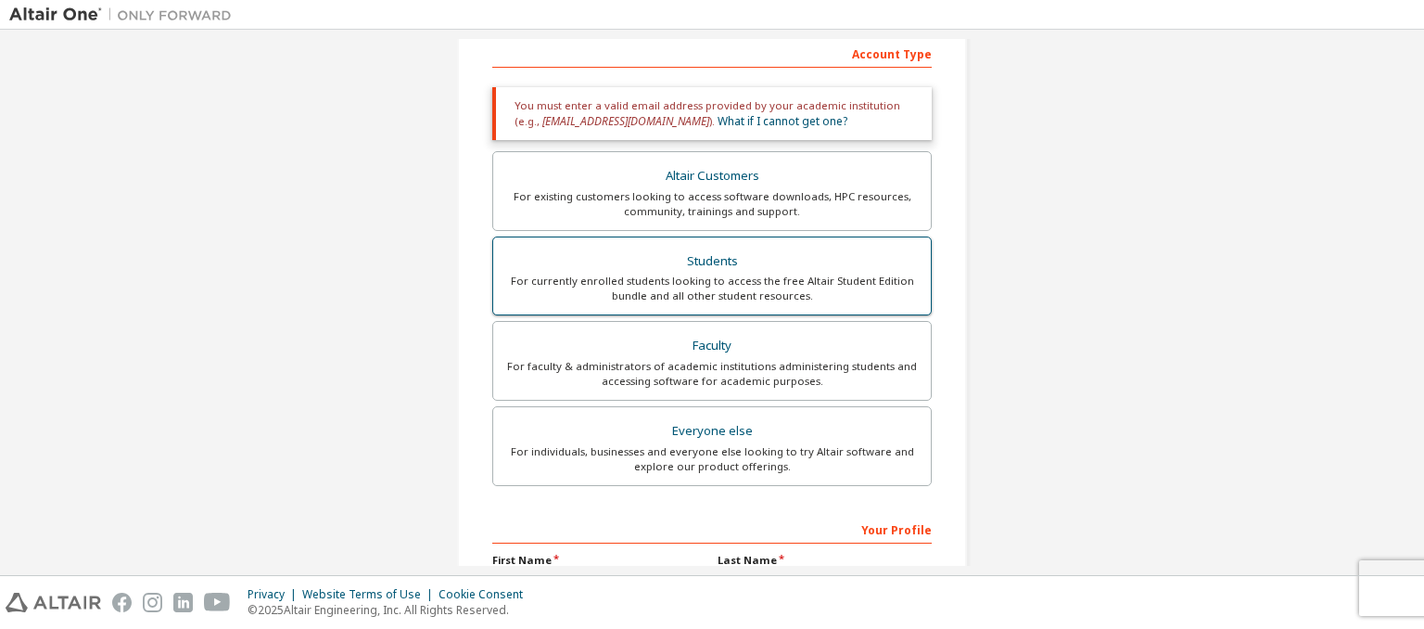
scroll to position [145, 0]
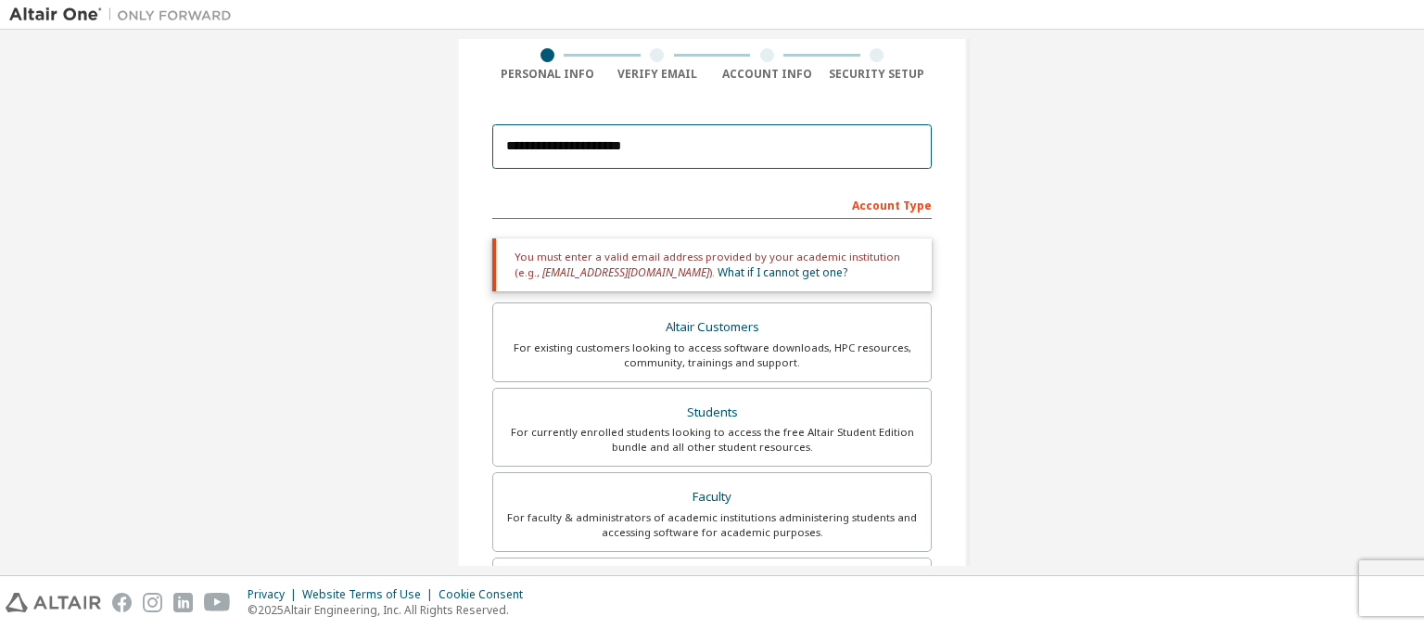
drag, startPoint x: 672, startPoint y: 143, endPoint x: 300, endPoint y: 229, distance: 381.6
click at [300, 229] on div "**********" at bounding box center [711, 416] width 1405 height 1045
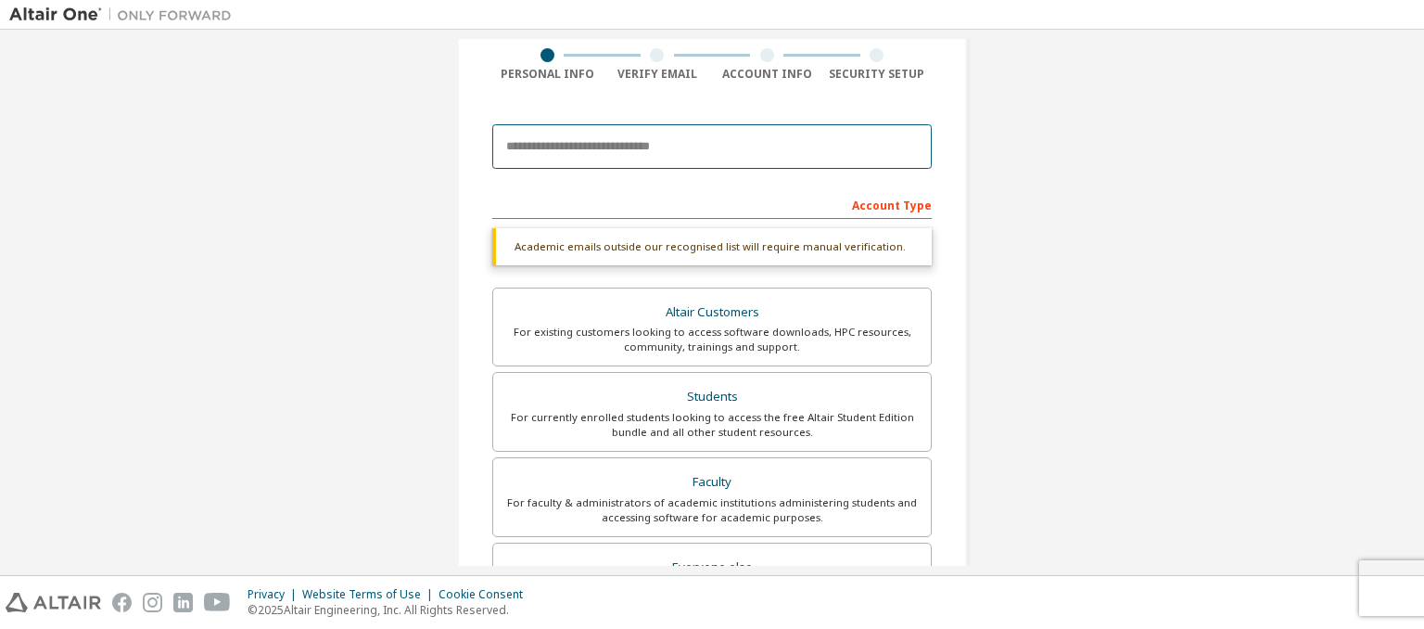
paste input "**********"
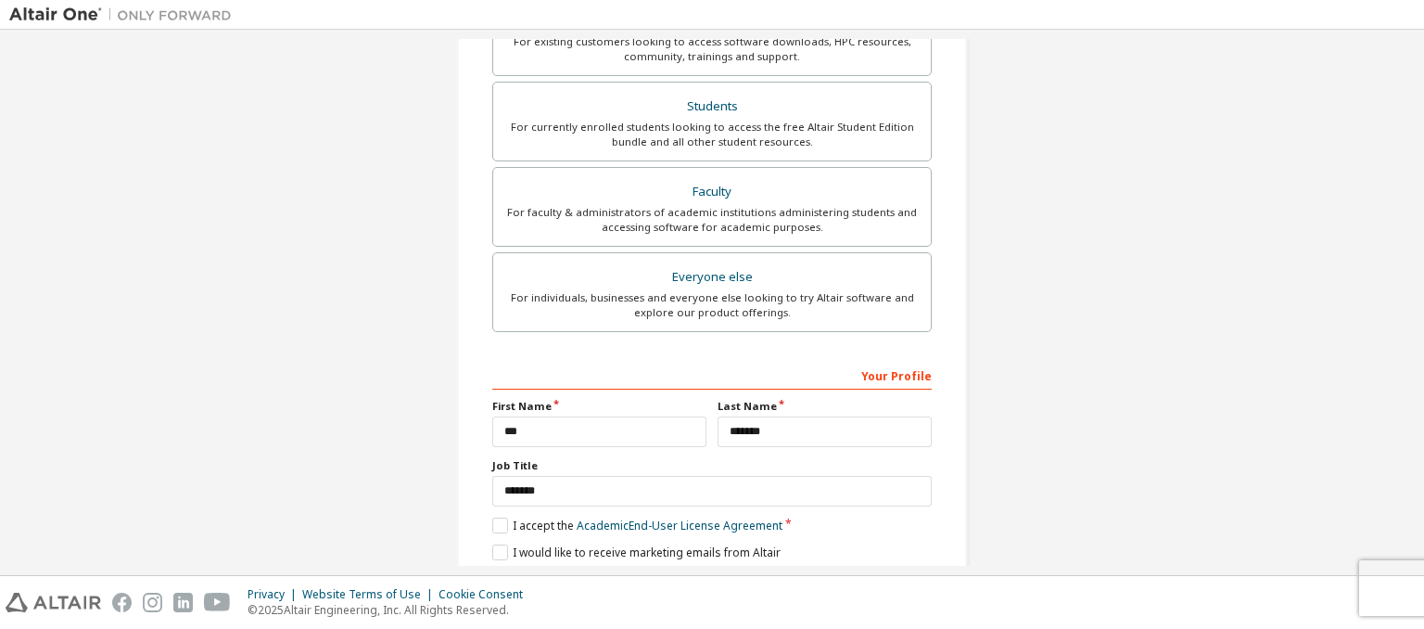
scroll to position [500, 0]
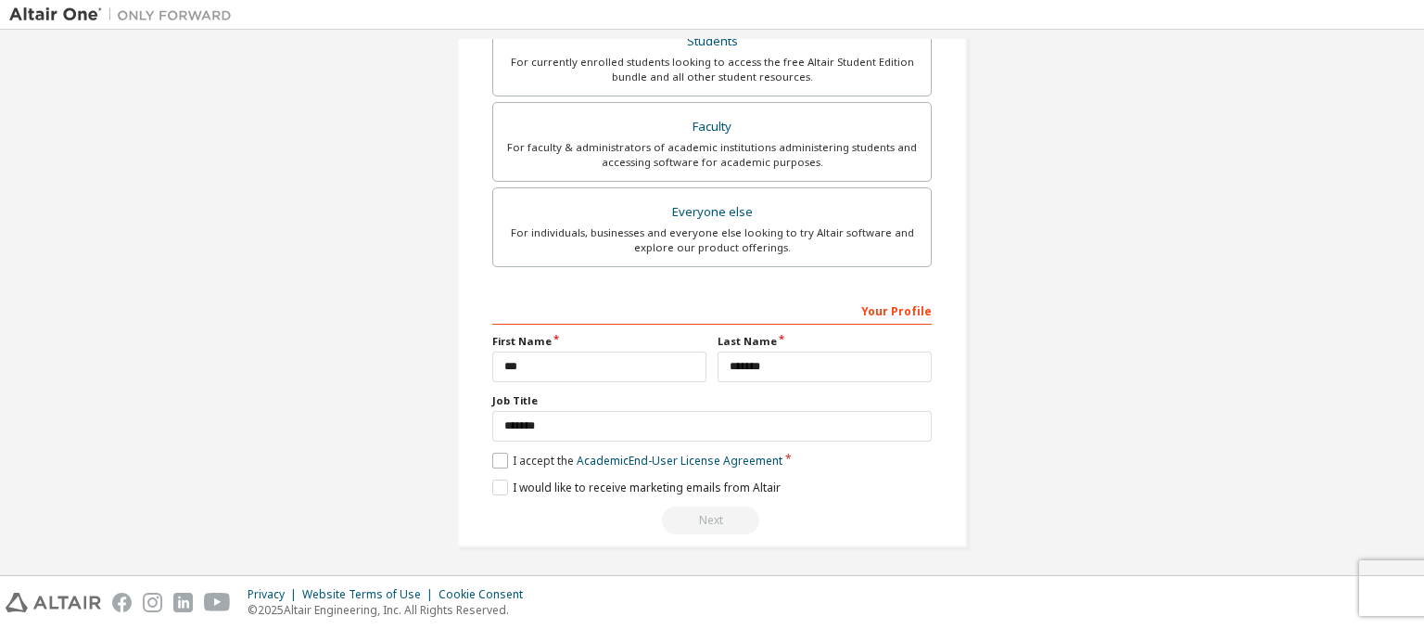
type input "**********"
click at [501, 454] on label "I accept the Academic End-User License Agreement" at bounding box center [637, 460] width 290 height 16
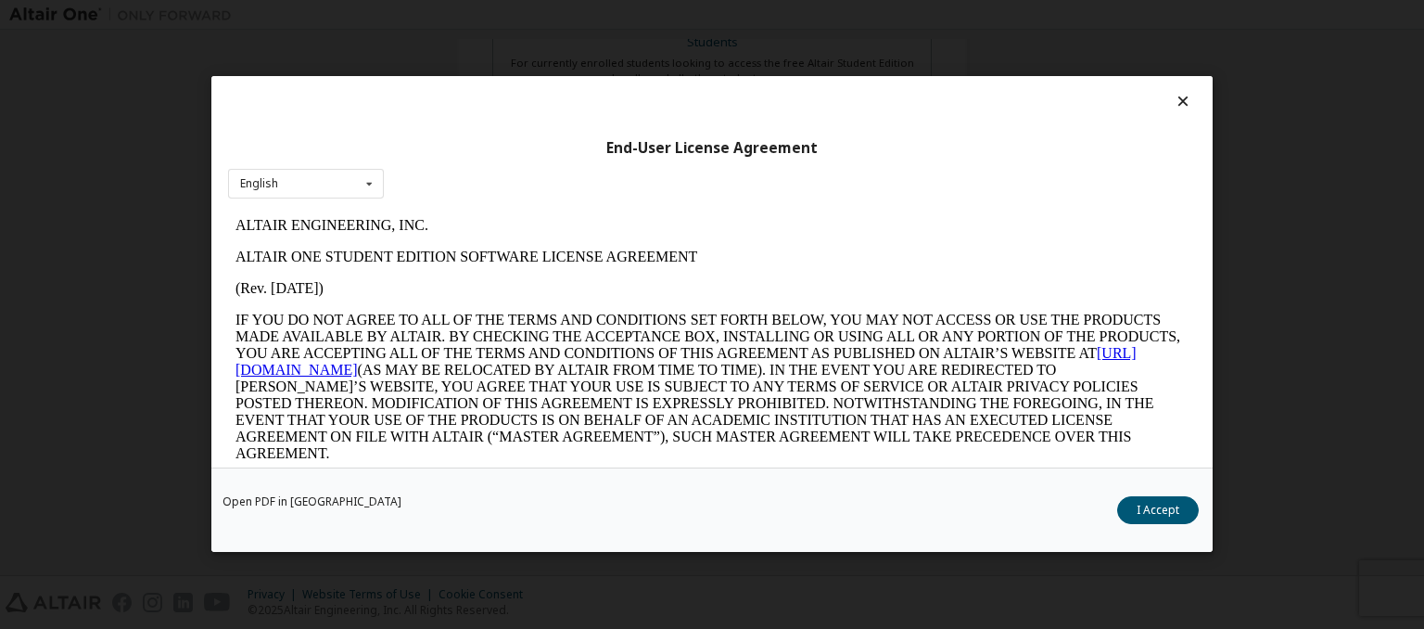
scroll to position [0, 0]
click at [1171, 514] on button "I Accept" at bounding box center [1158, 511] width 82 height 28
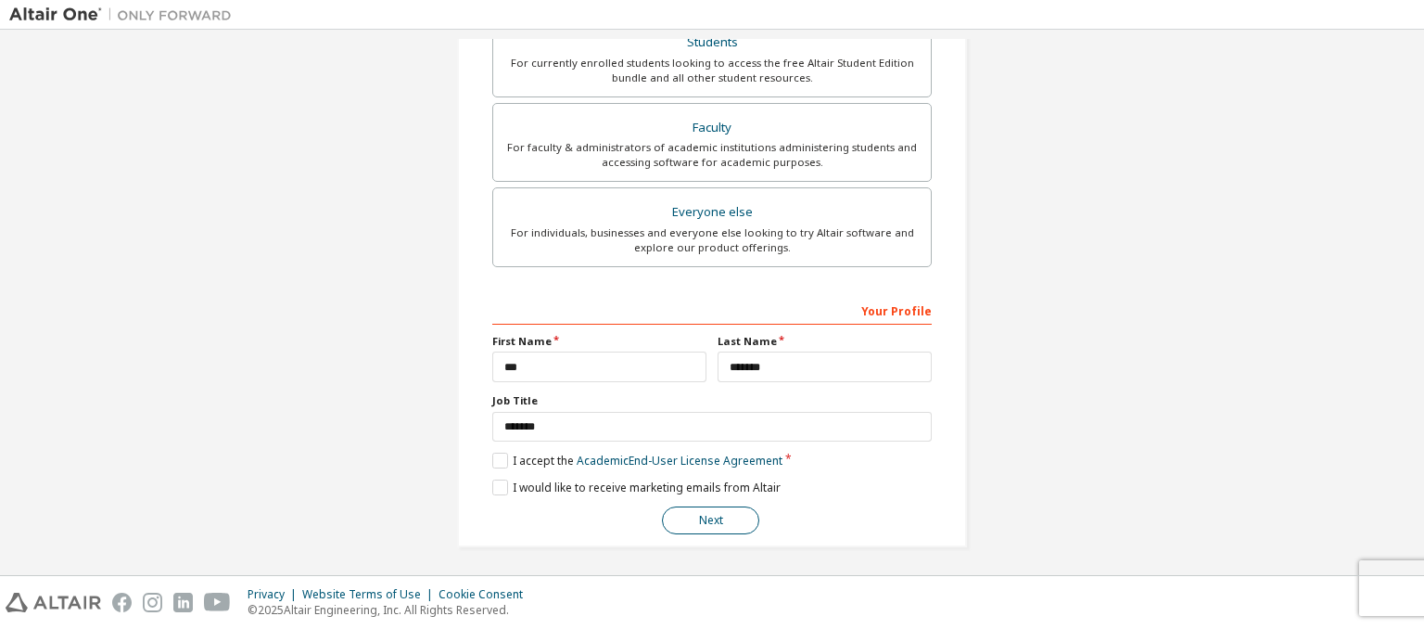
click at [710, 521] on button "Next" at bounding box center [710, 520] width 97 height 28
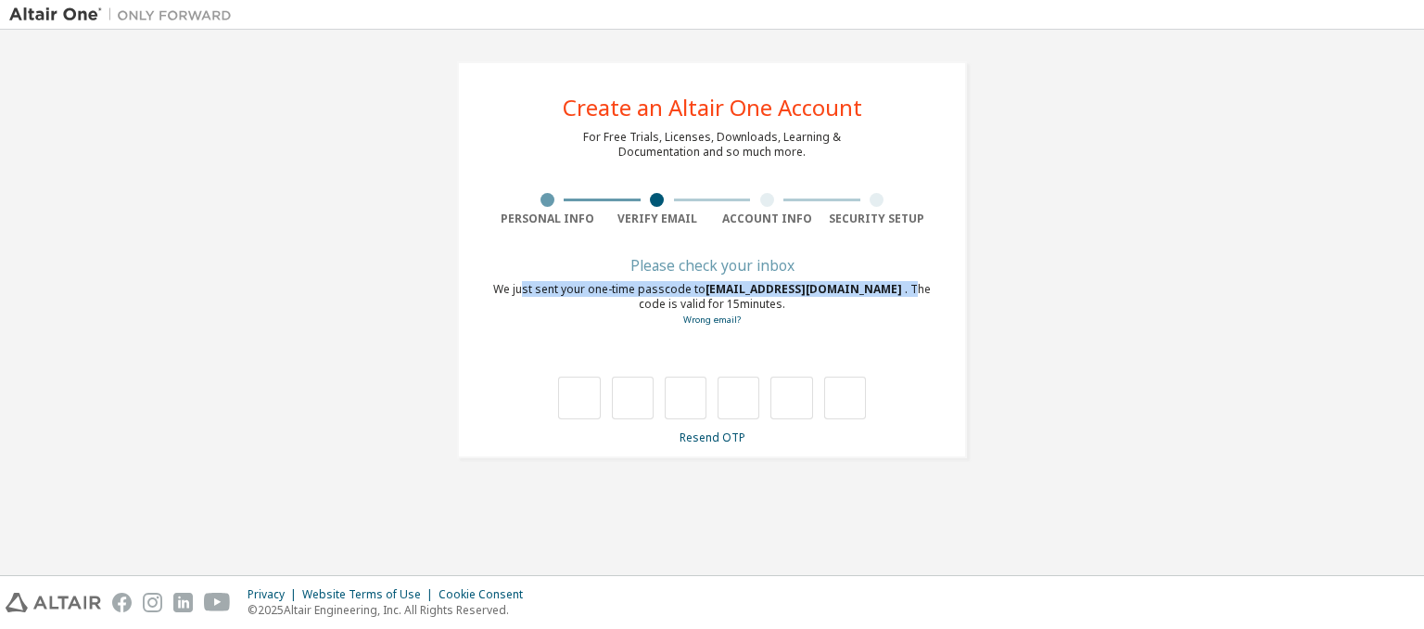
drag, startPoint x: 522, startPoint y: 283, endPoint x: 846, endPoint y: 295, distance: 324.7
click at [846, 295] on div "We just sent your one-time passcode to 5762444@stu.kmu.ac.kr . The code is vali…" at bounding box center [711, 304] width 439 height 45
click at [847, 317] on div "We just sent your one-time passcode to 5762444@stu.kmu.ac.kr . The code is vali…" at bounding box center [711, 304] width 439 height 45
drag, startPoint x: 505, startPoint y: 290, endPoint x: 918, endPoint y: 290, distance: 412.6
click at [918, 290] on div "We just sent your one-time passcode to 5762444@stu.kmu.ac.kr . The code is vali…" at bounding box center [711, 304] width 439 height 45
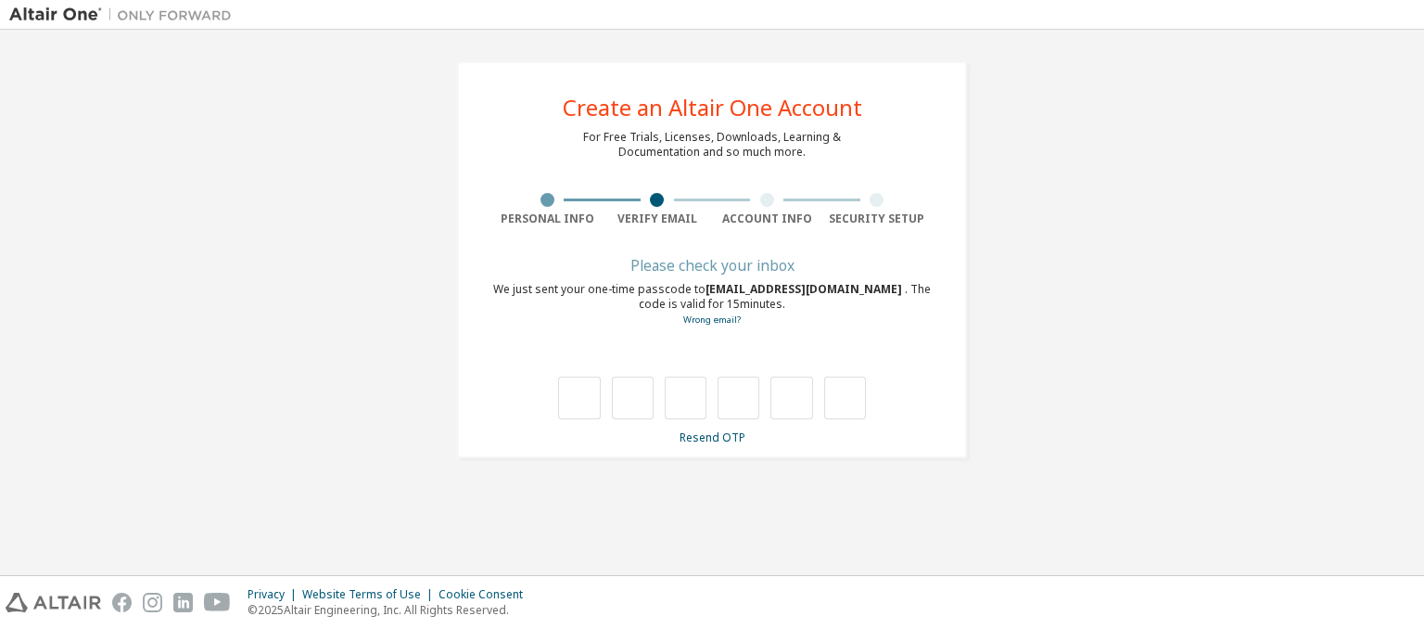
drag, startPoint x: 881, startPoint y: 317, endPoint x: 762, endPoint y: 312, distance: 118.8
click at [868, 323] on div "We just sent your one-time passcode to 5762444@stu.kmu.ac.kr . The code is vali…" at bounding box center [711, 304] width 439 height 45
drag, startPoint x: 758, startPoint y: 308, endPoint x: 679, endPoint y: 312, distance: 79.8
click at [681, 312] on div "We just sent your one-time passcode to 5762444@stu.kmu.ac.kr . The code is vali…" at bounding box center [711, 304] width 439 height 45
drag, startPoint x: 677, startPoint y: 309, endPoint x: 727, endPoint y: 312, distance: 50.2
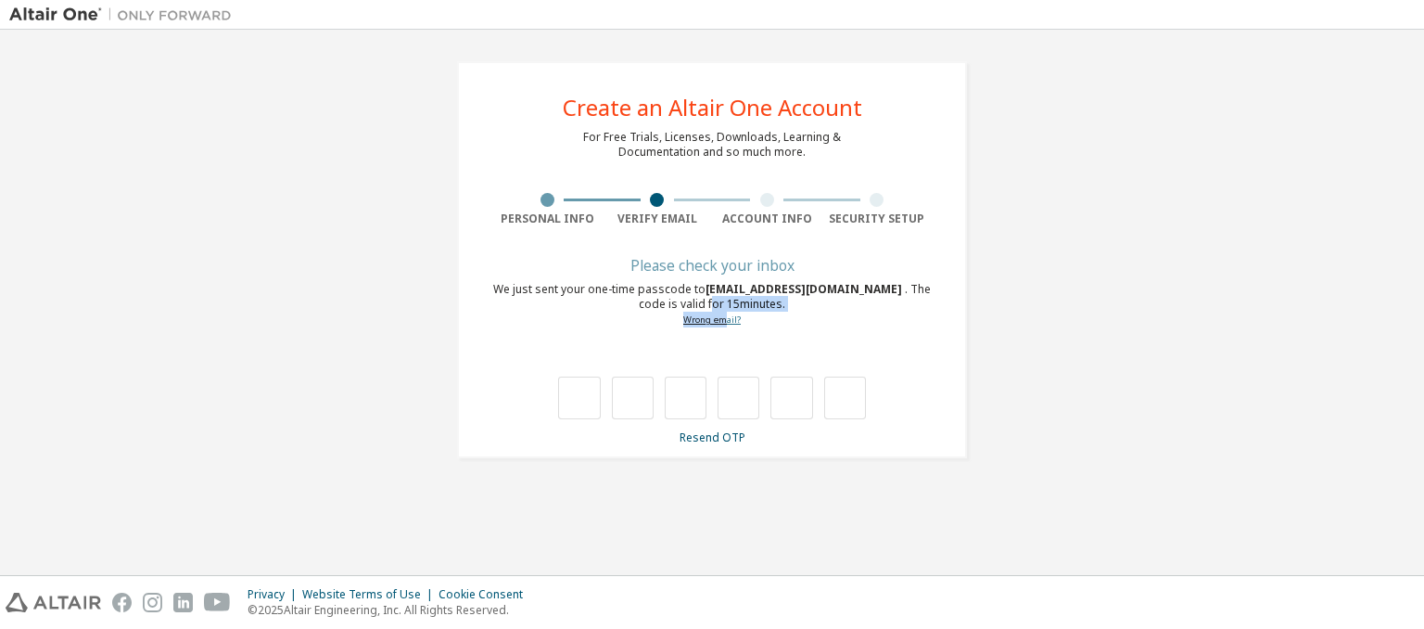
click at [727, 312] on div "We just sent your one-time passcode to 5762444@stu.kmu.ac.kr . The code is vali…" at bounding box center [711, 304] width 439 height 45
click at [757, 311] on div "We just sent your one-time passcode to 5762444@stu.kmu.ac.kr . The code is vali…" at bounding box center [711, 304] width 439 height 45
drag, startPoint x: 558, startPoint y: 290, endPoint x: 661, endPoint y: 289, distance: 102.9
click at [661, 289] on div "We just sent your one-time passcode to 5762444@stu.kmu.ac.kr . The code is vali…" at bounding box center [711, 304] width 439 height 45
click at [640, 321] on div "We just sent your one-time passcode to 5762444@stu.kmu.ac.kr . The code is vali…" at bounding box center [711, 304] width 439 height 45
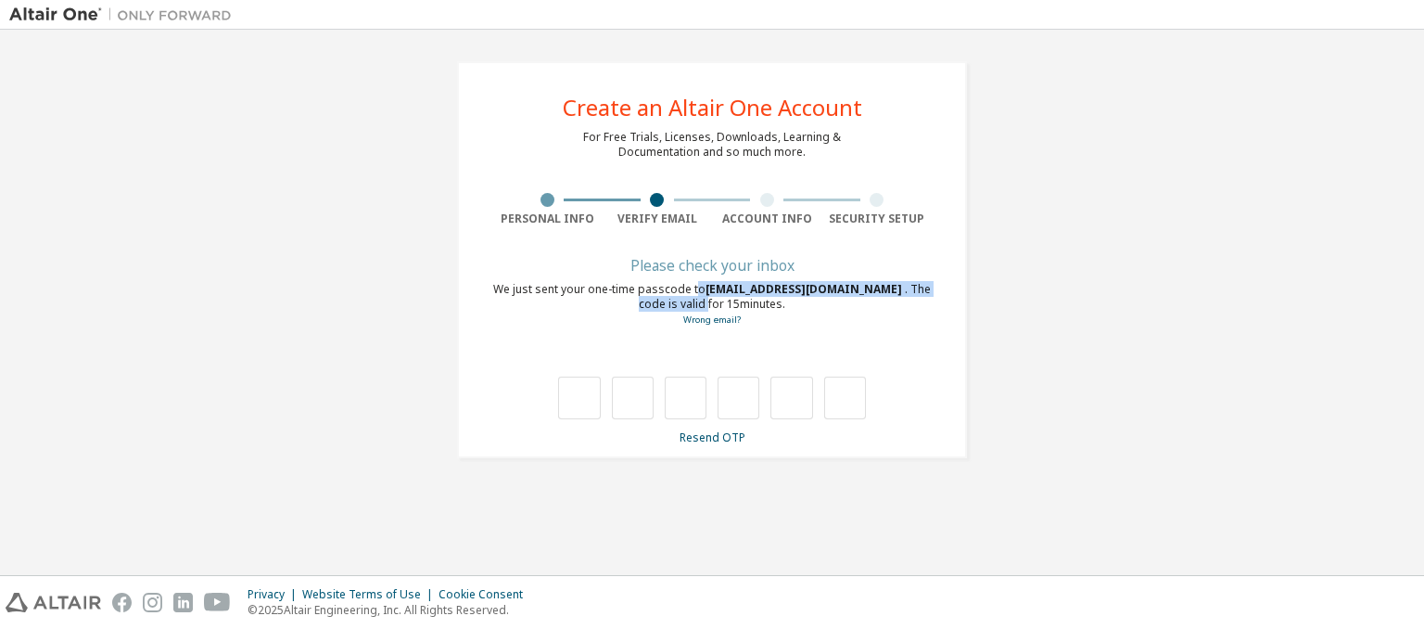
drag, startPoint x: 693, startPoint y: 294, endPoint x: 616, endPoint y: 296, distance: 77.9
click at [592, 305] on div "We just sent your one-time passcode to 5762444@stu.kmu.ac.kr . The code is vali…" at bounding box center [711, 304] width 439 height 45
drag, startPoint x: 637, startPoint y: 312, endPoint x: 620, endPoint y: 303, distance: 18.7
click at [627, 306] on div "We just sent your one-time passcode to 5762444@stu.kmu.ac.kr . The code is vali…" at bounding box center [711, 304] width 439 height 45
drag, startPoint x: 690, startPoint y: 294, endPoint x: 781, endPoint y: 302, distance: 91.2
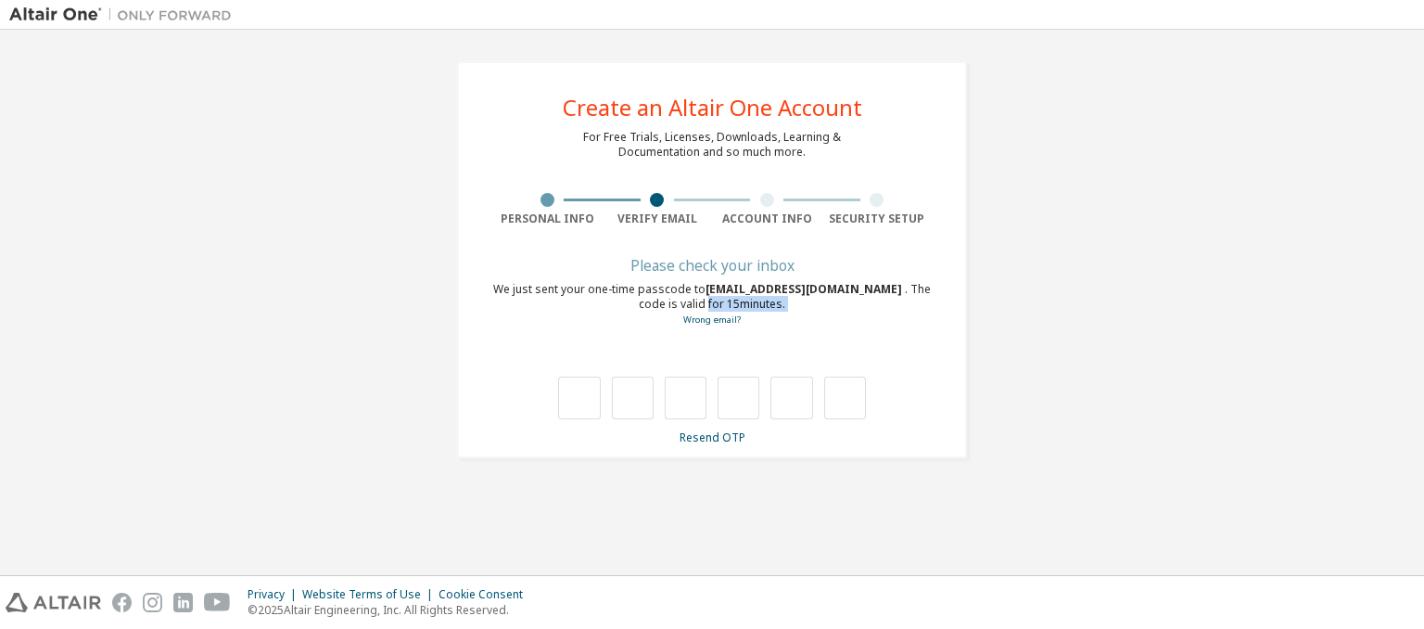
click at [781, 302] on div "We just sent your one-time passcode to 5762444@stu.kmu.ac.kr . The code is vali…" at bounding box center [711, 304] width 439 height 45
click at [793, 316] on div "We just sent your one-time passcode to 5762444@stu.kmu.ac.kr . The code is vali…" at bounding box center [711, 304] width 439 height 45
drag, startPoint x: 833, startPoint y: 278, endPoint x: 765, endPoint y: 295, distance: 70.6
click at [766, 295] on div "Please check your inbox We just sent your one-time passcode to 5762444@stu.kmu.…" at bounding box center [711, 352] width 439 height 185
click at [685, 337] on div "Please check your inbox We just sent your one-time passcode to 5762444@stu.kmu.…" at bounding box center [711, 352] width 439 height 185
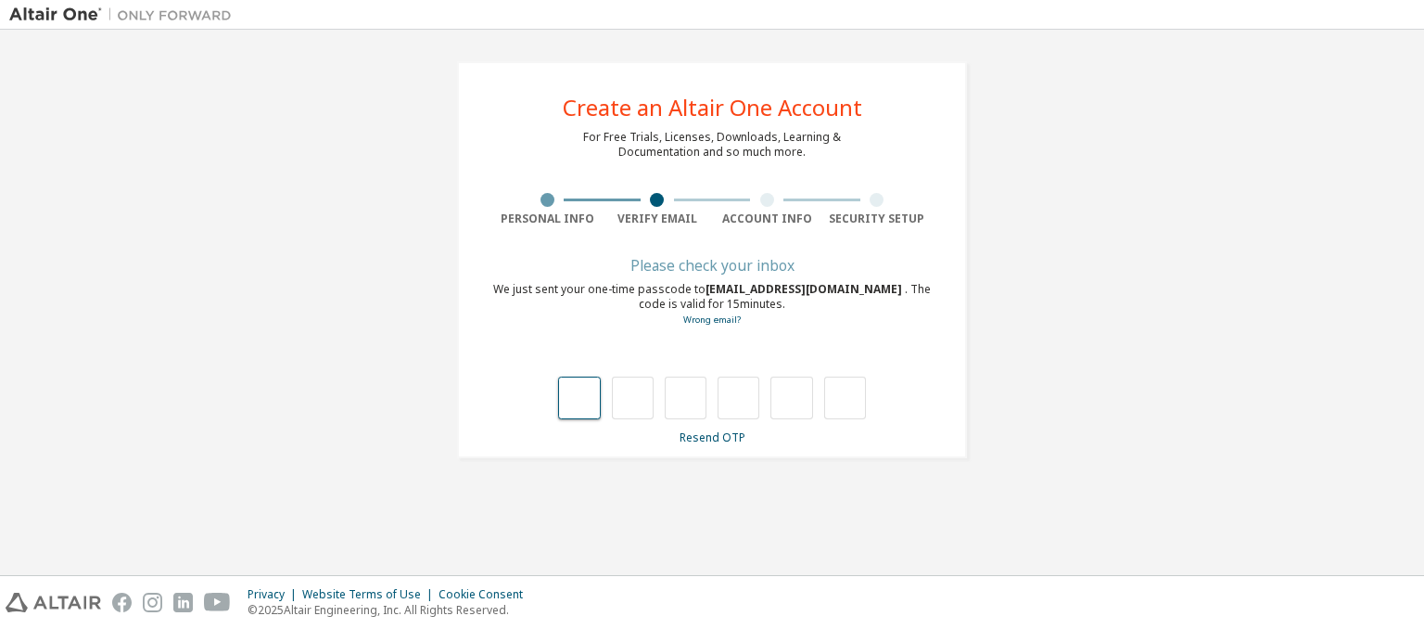
click at [583, 409] on input "text" at bounding box center [579, 397] width 42 height 43
click at [722, 446] on div "**********" at bounding box center [712, 259] width 510 height 397
click at [722, 443] on link "Resend OTP" at bounding box center [713, 437] width 66 height 16
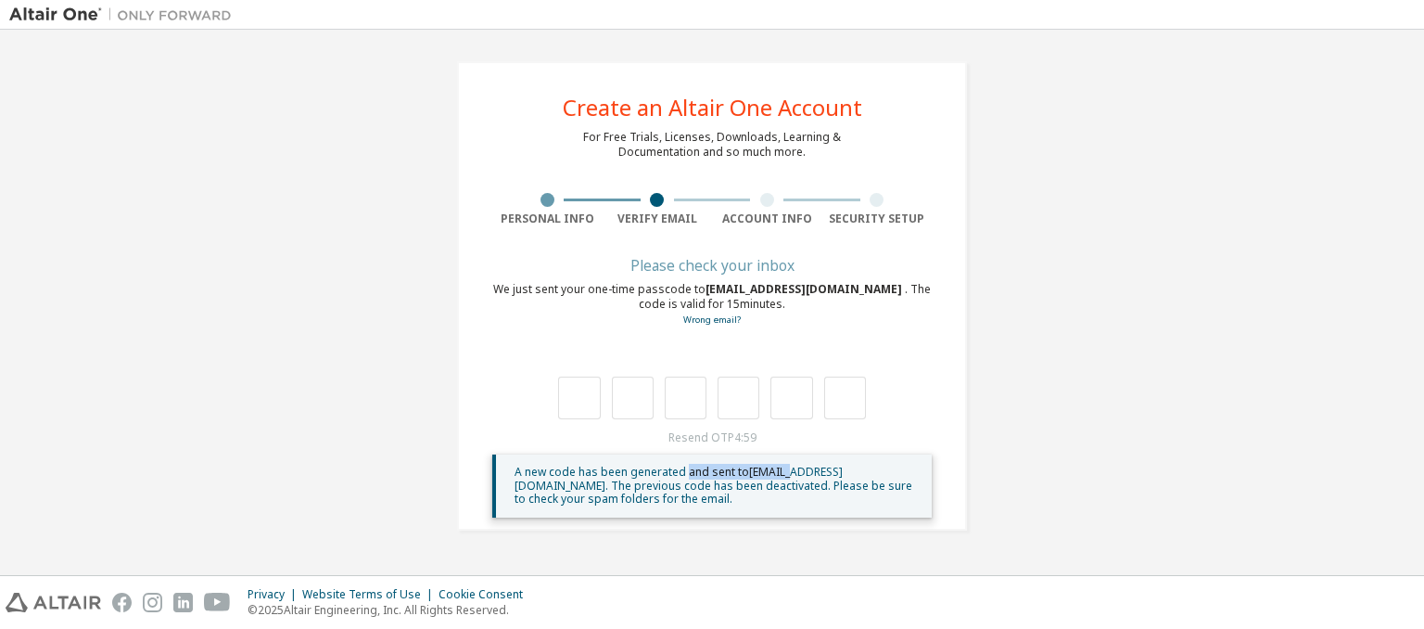
drag, startPoint x: 686, startPoint y: 467, endPoint x: 791, endPoint y: 465, distance: 104.8
click at [791, 465] on span "A new code has been generated and sent to 5762444@stu.kmu.ac.kr . The previous …" at bounding box center [714, 485] width 398 height 43
click at [783, 499] on div "A new code has been generated and sent to 5762444@stu.kmu.ac.kr . The previous …" at bounding box center [716, 485] width 402 height 41
click at [637, 449] on div "Resend OTP 4:58 A new code has been generated and sent to 5762444@stu.kmu.ac.kr…" at bounding box center [711, 473] width 439 height 87
click at [1323, 465] on div "**********" at bounding box center [711, 296] width 1405 height 514
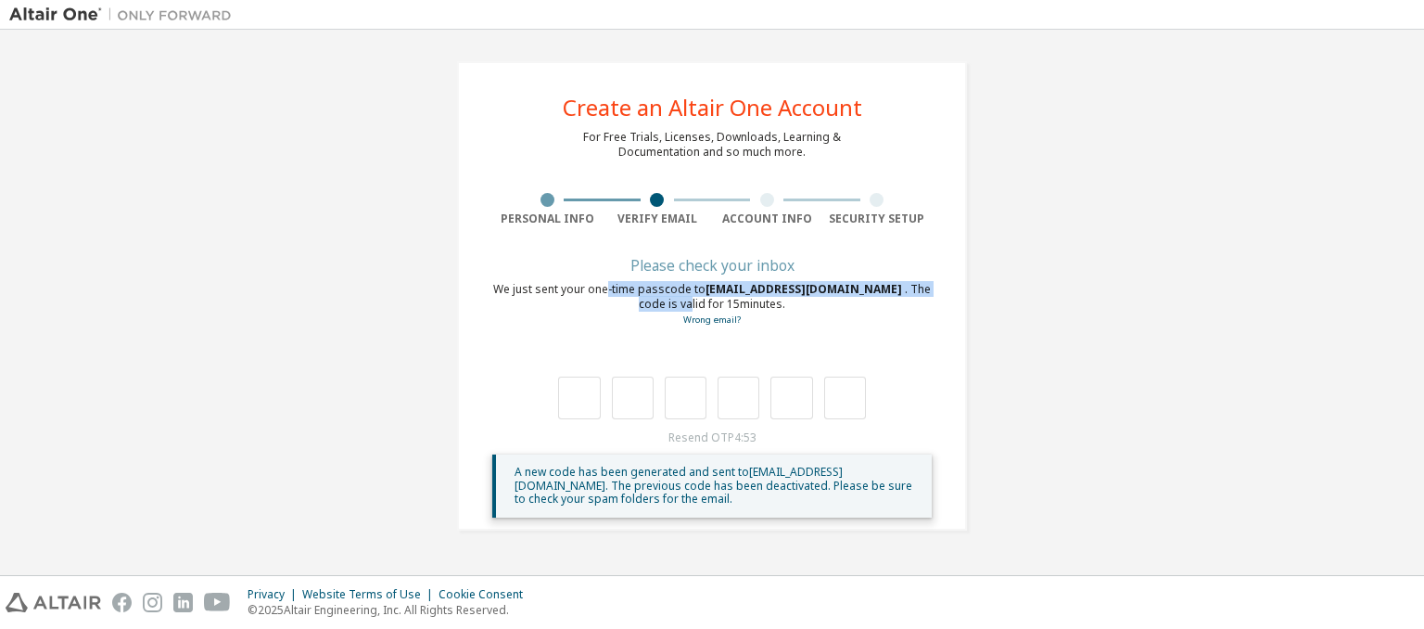
drag, startPoint x: 604, startPoint y: 276, endPoint x: 914, endPoint y: 294, distance: 310.2
click at [914, 294] on div "Please check your inbox We just sent your one-time passcode to 5762444@stu.kmu.…" at bounding box center [711, 389] width 439 height 258
click at [924, 336] on div "Please check your inbox We just sent your one-time passcode to 5762444@stu.kmu.…" at bounding box center [711, 389] width 439 height 258
drag, startPoint x: 704, startPoint y: 293, endPoint x: 793, endPoint y: 293, distance: 89.0
click at [782, 293] on span "5762444@stu.kmu.ac.kr" at bounding box center [805, 289] width 199 height 16
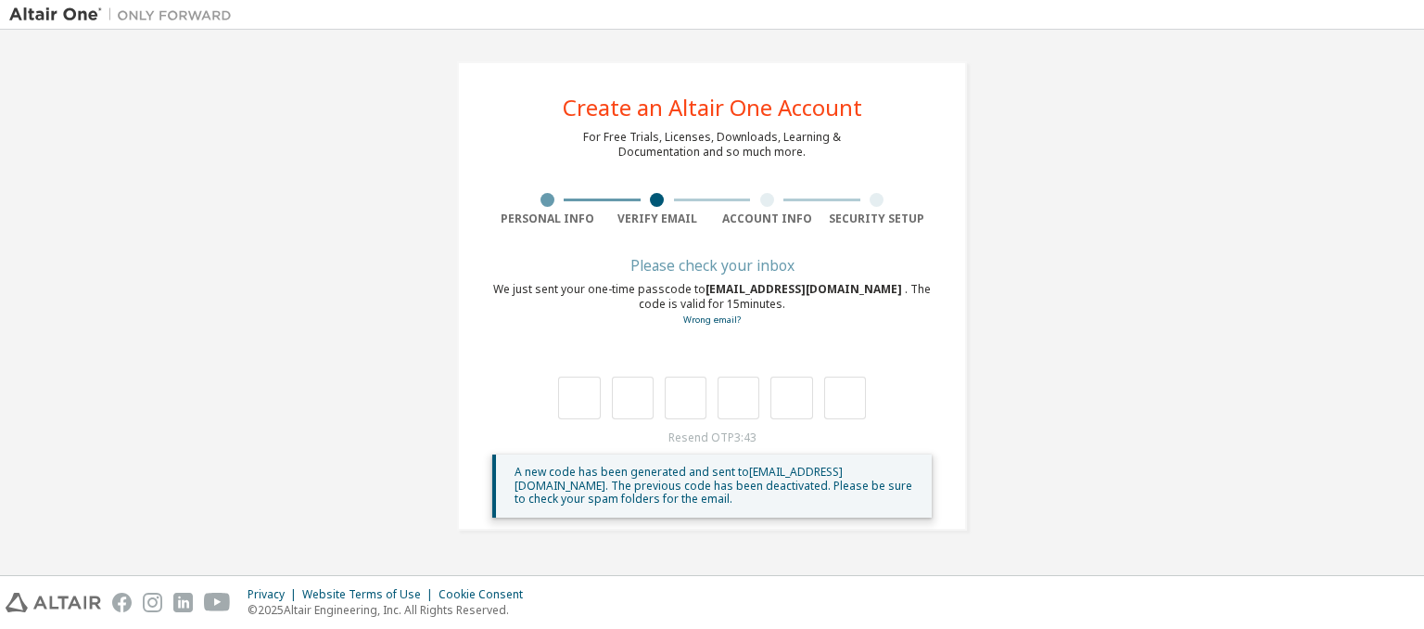
click at [820, 356] on div at bounding box center [711, 378] width 439 height 81
click at [299, 245] on div "**********" at bounding box center [711, 296] width 1405 height 514
click at [708, 289] on span "5762444@stu.kmu.ac.kr" at bounding box center [805, 289] width 199 height 16
drag, startPoint x: 693, startPoint y: 290, endPoint x: 797, endPoint y: 298, distance: 104.1
click at [795, 298] on div "We just sent your one-time passcode to 5762444@stu.kmu.ac.kr . The code is vali…" at bounding box center [711, 304] width 439 height 45
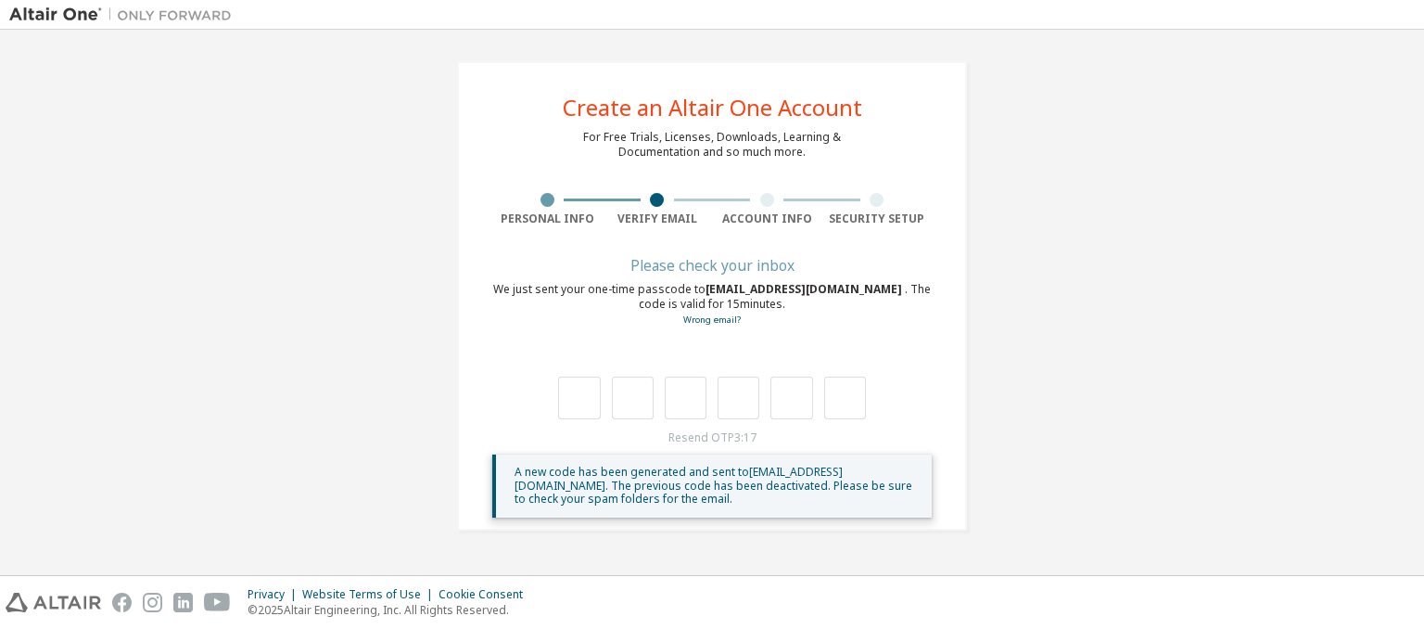
click at [812, 327] on div "Please check your inbox We just sent your one-time passcode to 5762444@stu.kmu.…" at bounding box center [711, 389] width 439 height 258
drag, startPoint x: 77, startPoint y: 13, endPoint x: 388, endPoint y: 99, distance: 322.3
click at [390, 101] on div "**********" at bounding box center [711, 296] width 1405 height 514
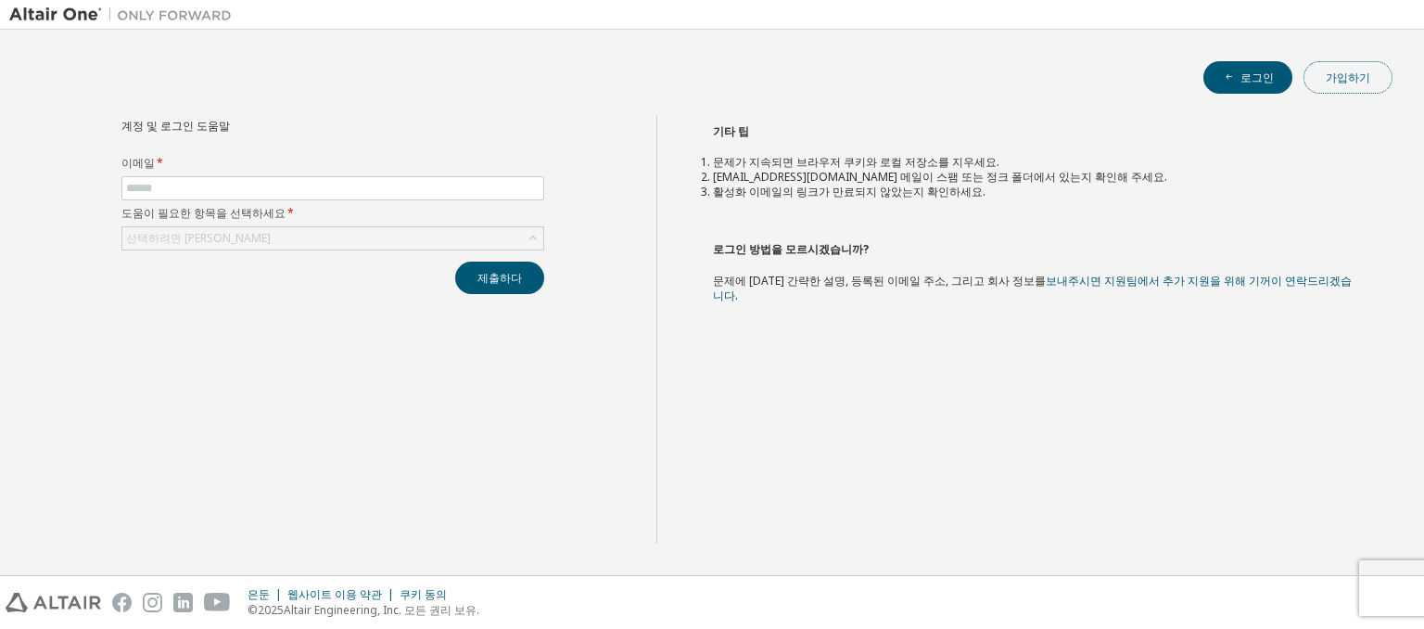
click at [1330, 67] on button "가입하기" at bounding box center [1348, 77] width 89 height 32
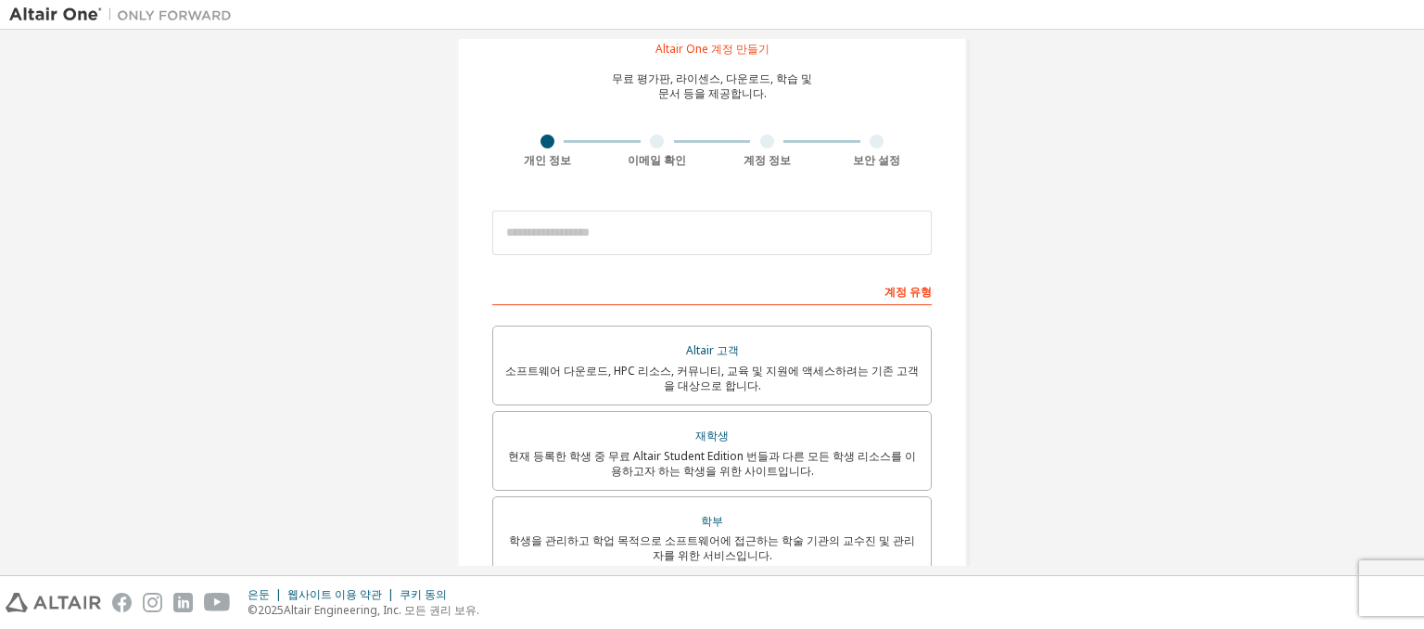
scroll to position [93, 0]
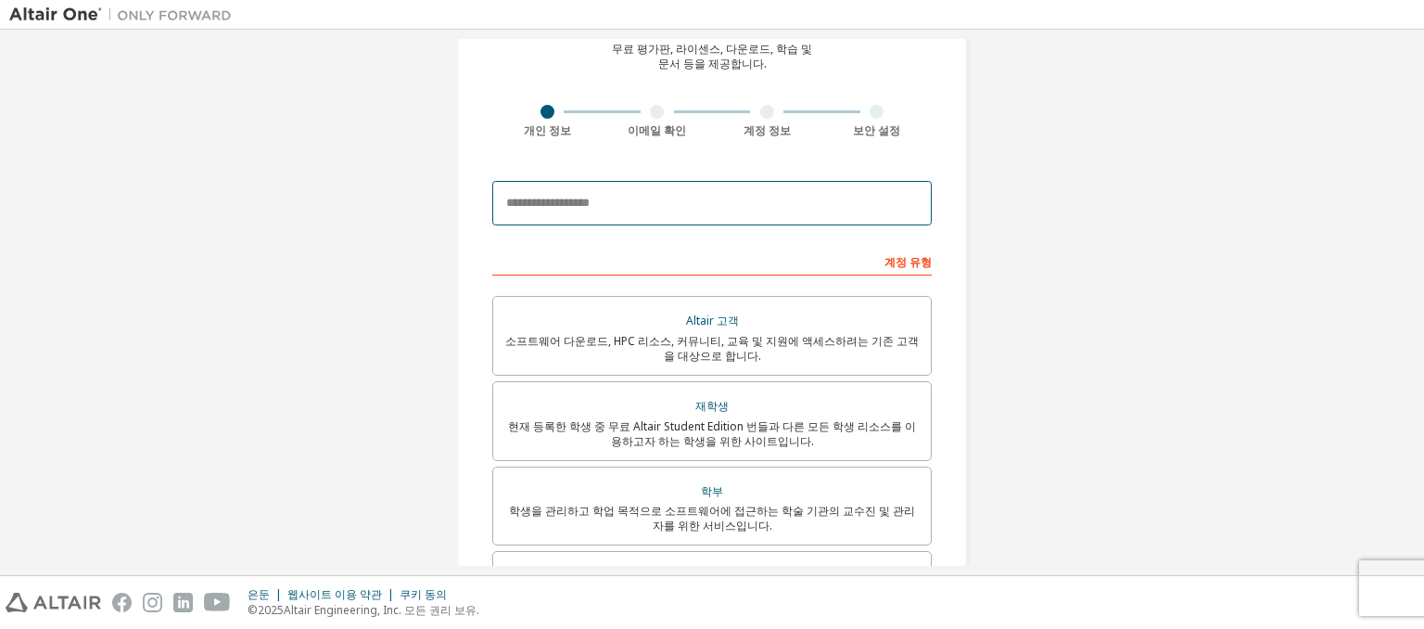
click at [744, 186] on input "email" at bounding box center [711, 203] width 439 height 45
type input "**********"
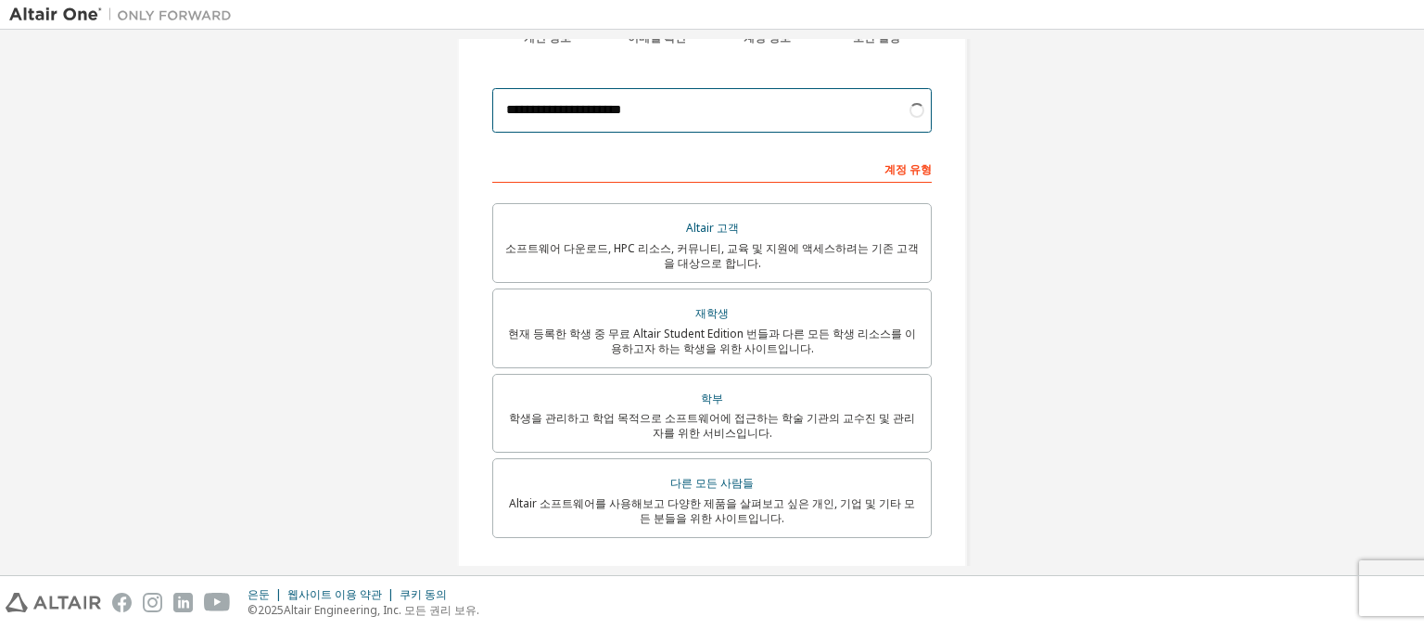
scroll to position [278, 0]
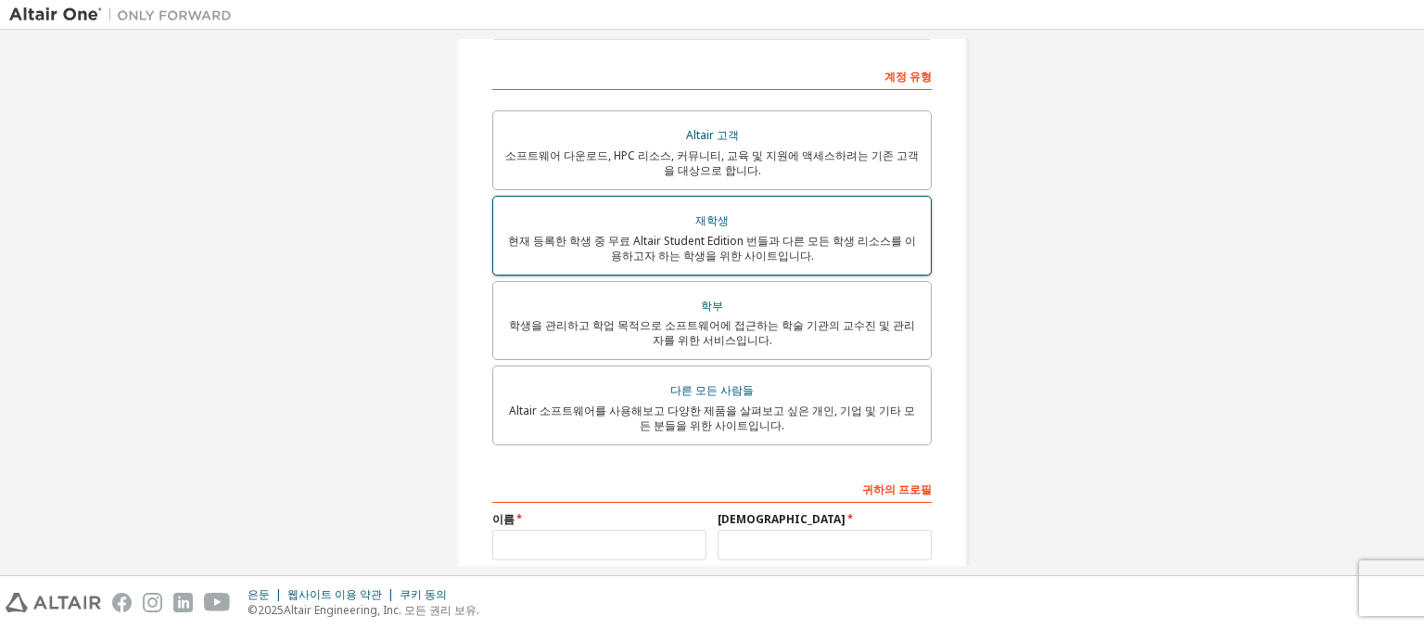
click at [833, 223] on div "재학생" at bounding box center [711, 221] width 415 height 26
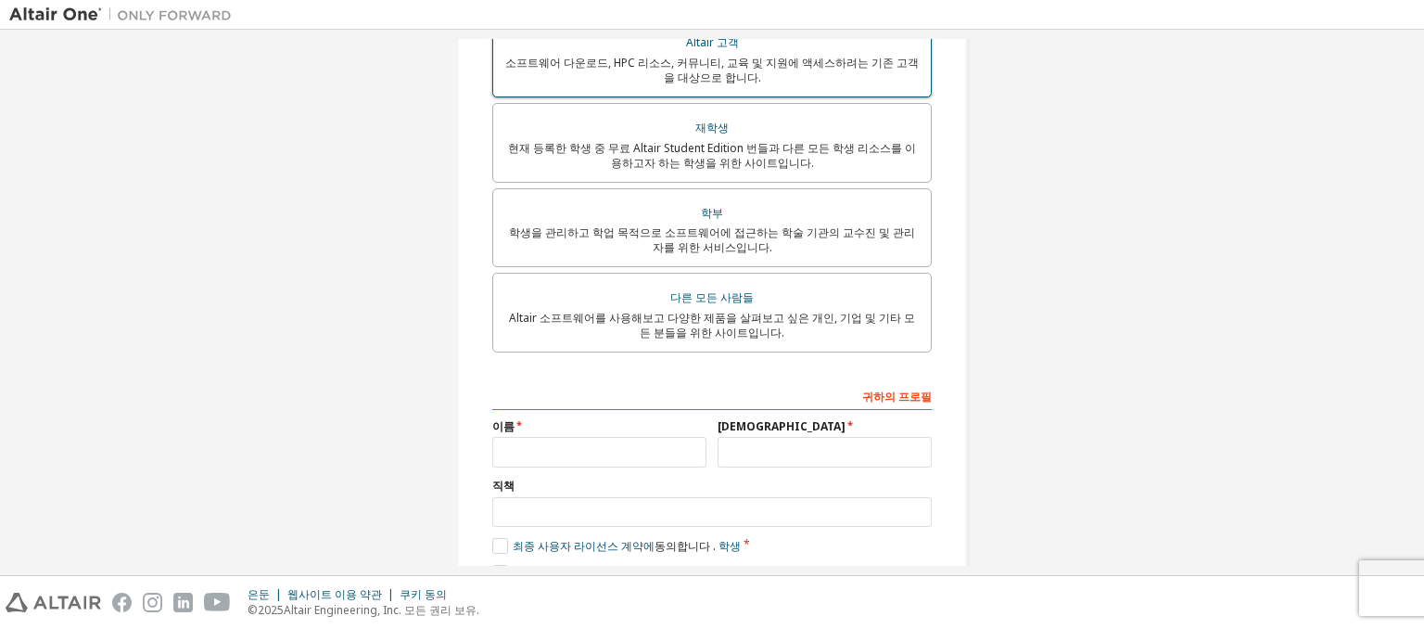
scroll to position [463, 0]
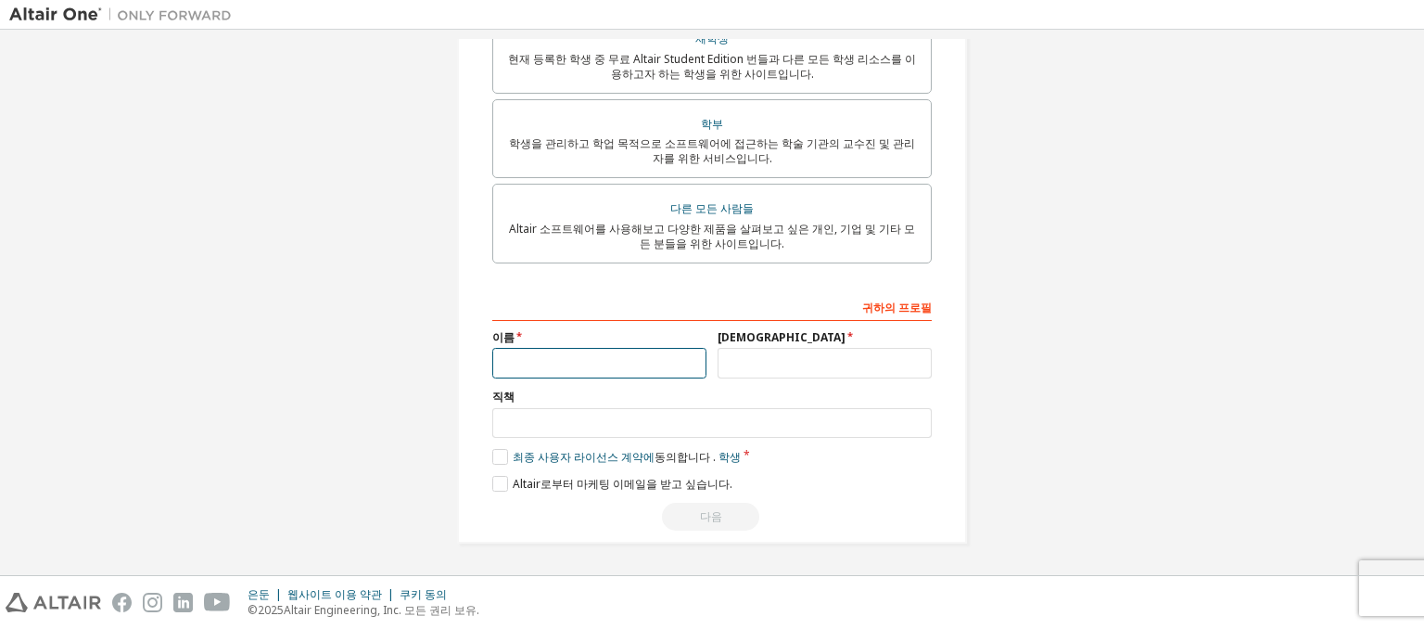
click at [593, 370] on input "text" at bounding box center [599, 363] width 214 height 31
drag, startPoint x: 566, startPoint y: 350, endPoint x: 565, endPoint y: 364, distance: 14.9
click at [565, 359] on input "text" at bounding box center [599, 363] width 214 height 31
type input "*"
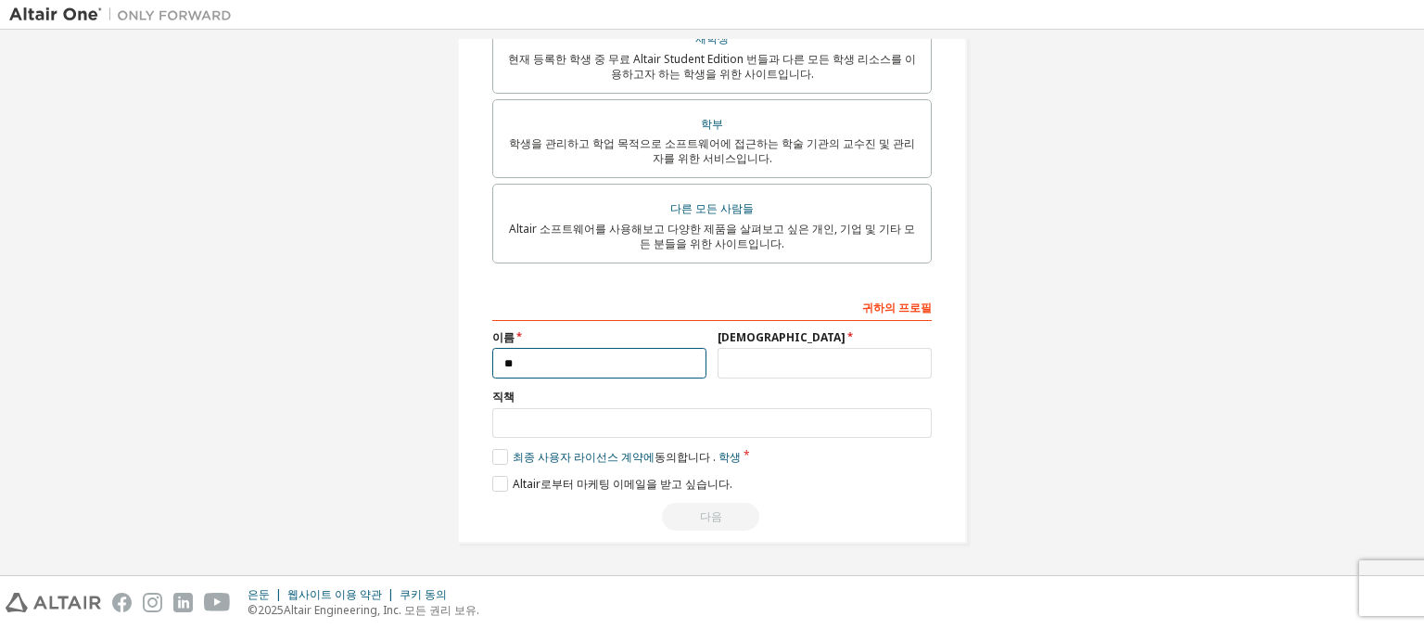
type input "**"
type input "*"
click at [569, 413] on input "text" at bounding box center [711, 423] width 439 height 31
type input "**"
click at [497, 459] on label "최종 사용자 라이선스 계약에 동의합니다 . 학생" at bounding box center [616, 457] width 248 height 16
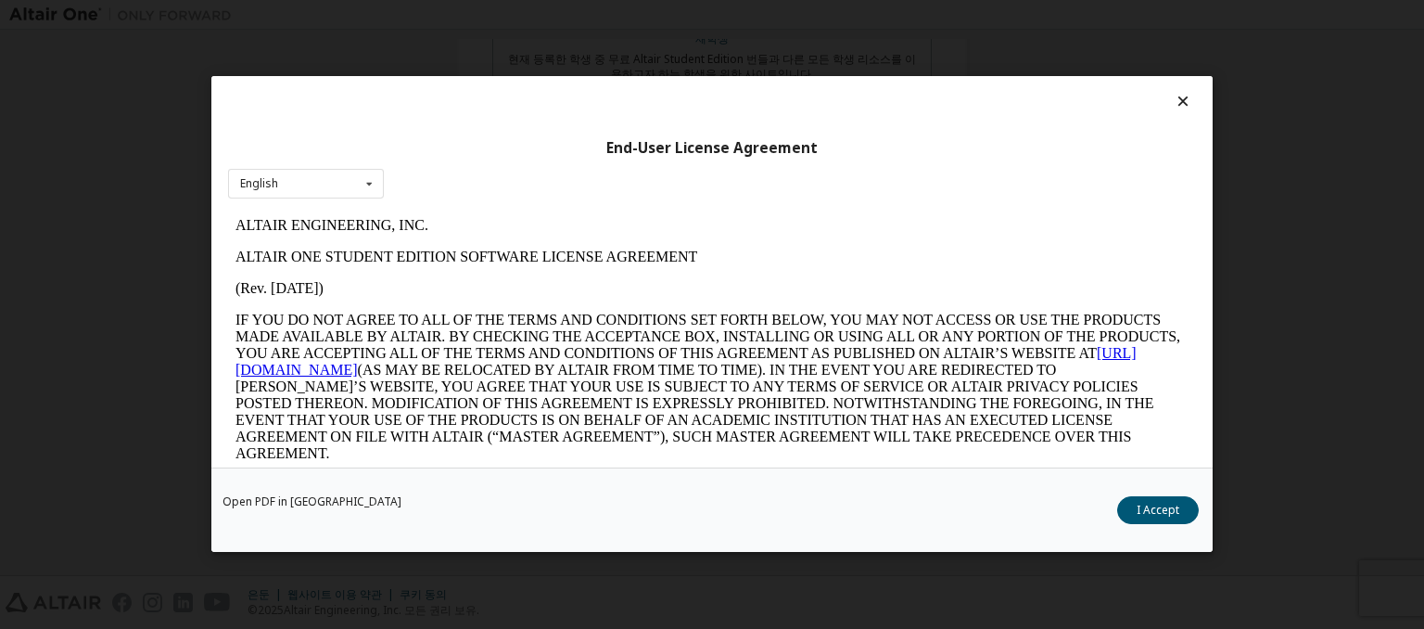
scroll to position [0, 0]
click at [1179, 520] on button "나는 동의합니다" at bounding box center [1139, 511] width 120 height 28
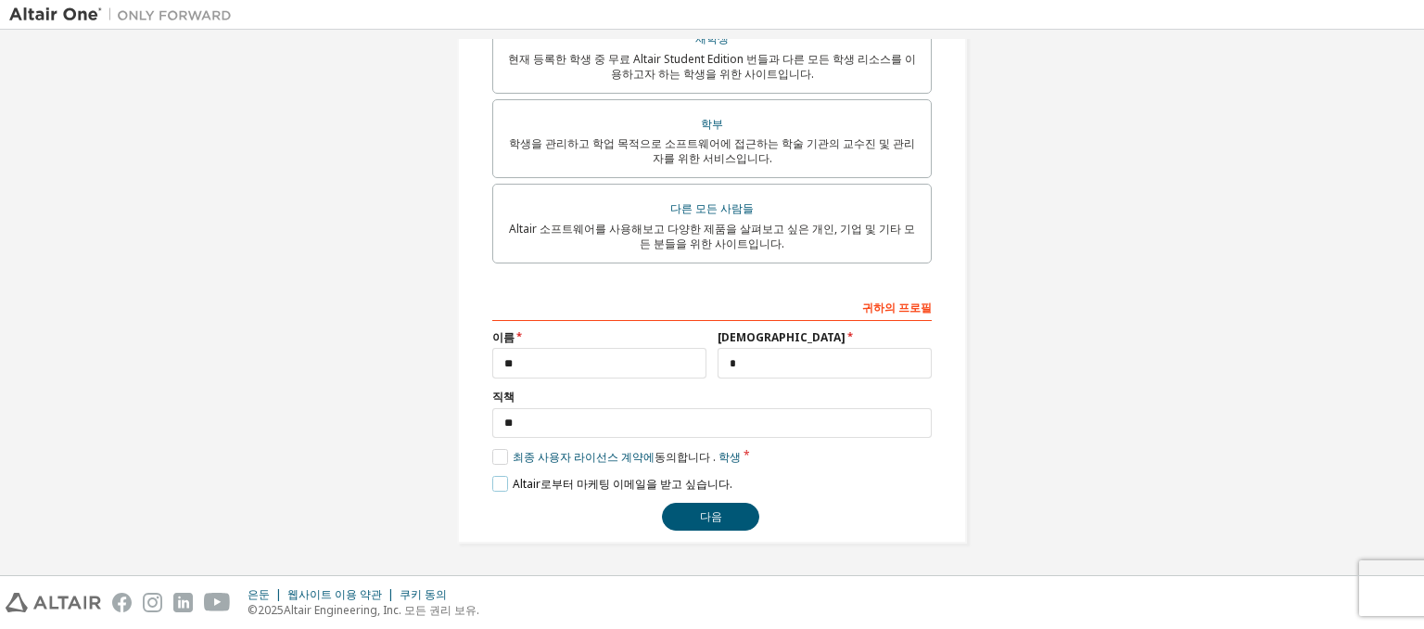
click at [498, 477] on label "Altair로부터 마케팅 이메일을 받고 싶습니다." at bounding box center [612, 484] width 240 height 16
click at [677, 527] on button "다음" at bounding box center [710, 516] width 97 height 28
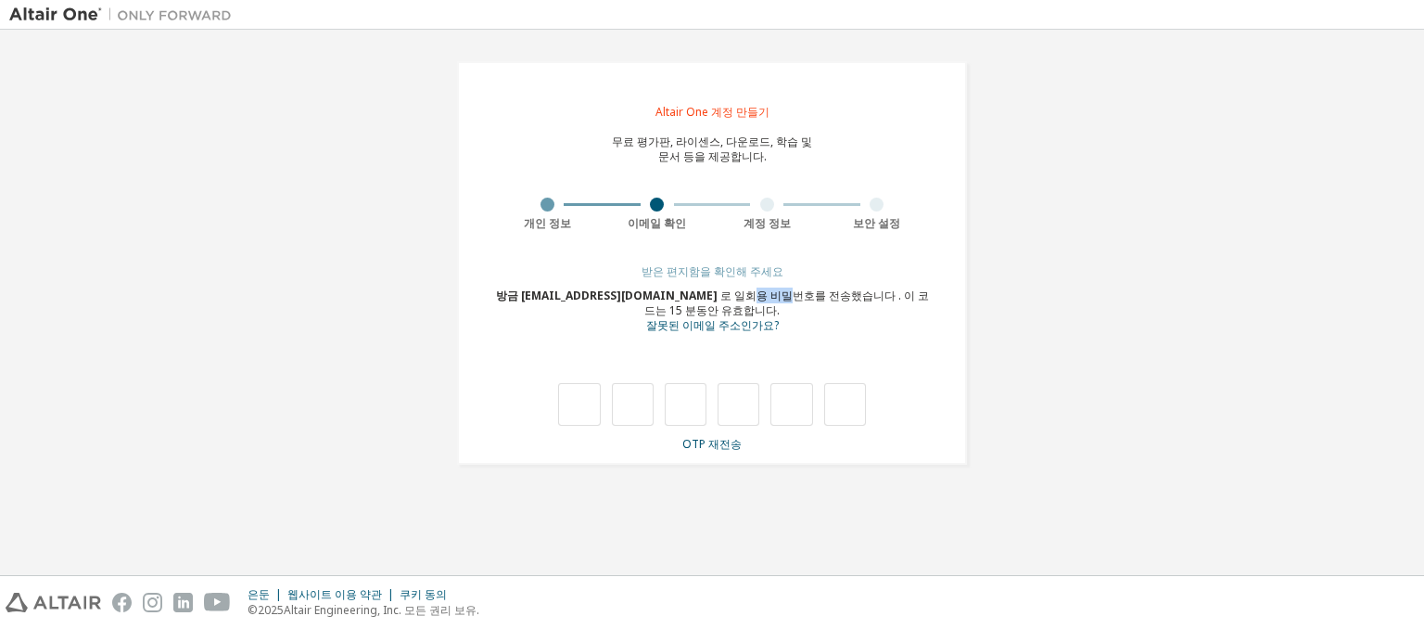
drag, startPoint x: 676, startPoint y: 297, endPoint x: 719, endPoint y: 301, distance: 42.9
click at [719, 301] on div "방금 [EMAIL_ADDRESS][DOMAIN_NAME] 로 일회용 비밀번호를 전송했습니다 . 이 코드는 15 분 동안 유효합니다 . 잘못된 …" at bounding box center [711, 310] width 439 height 45
click at [828, 313] on div "방금 [EMAIL_ADDRESS][DOMAIN_NAME] 로 일회용 비밀번호를 전송했습니다 . 이 코드는 15 분 동안 유효합니다 . 잘못된 …" at bounding box center [711, 310] width 439 height 45
drag, startPoint x: 848, startPoint y: 293, endPoint x: 905, endPoint y: 308, distance: 58.5
click at [905, 308] on div "방금 [EMAIL_ADDRESS][DOMAIN_NAME] 로 일회용 비밀번호를 전송했습니다 . 이 코드는 15 분 동안 유효합니다 . 잘못된 …" at bounding box center [711, 310] width 439 height 45
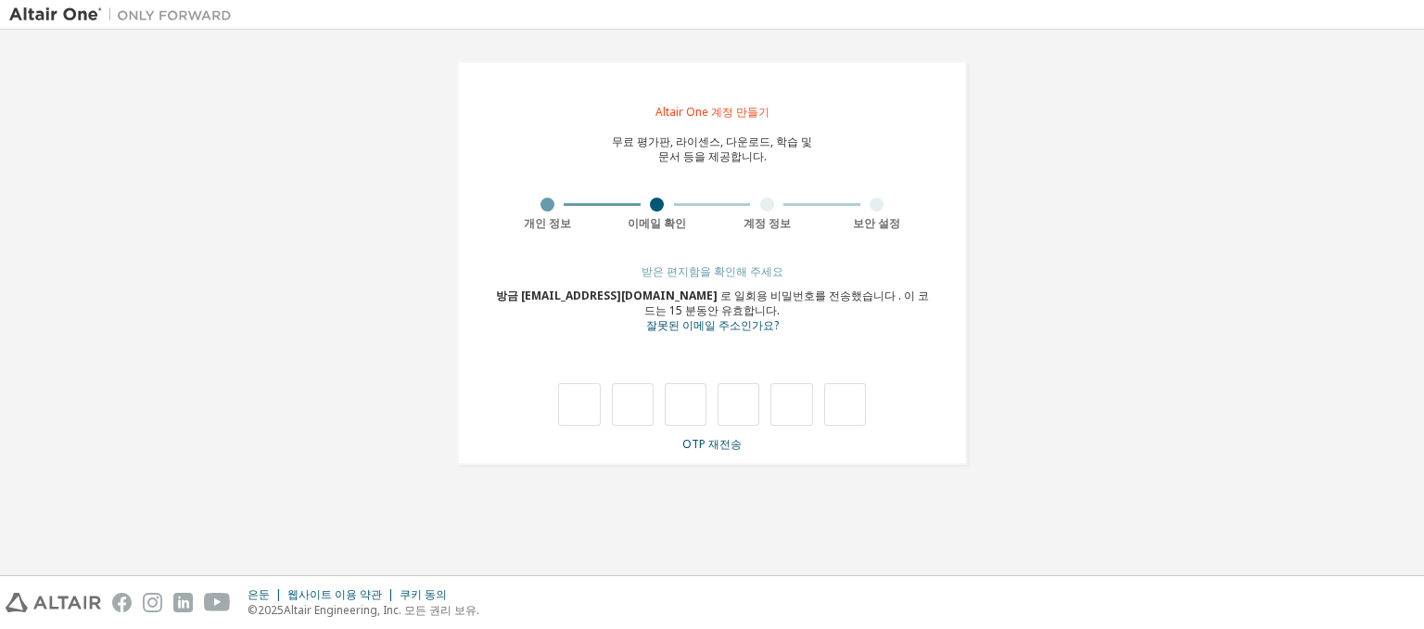
click at [894, 317] on div "방금 [EMAIL_ADDRESS][DOMAIN_NAME] 로 일회용 비밀번호를 전송했습니다 . 이 코드는 15 분 동안 유효합니다 . 잘못된 …" at bounding box center [711, 310] width 439 height 45
drag, startPoint x: 792, startPoint y: 320, endPoint x: 656, endPoint y: 337, distance: 136.5
click at [656, 337] on div "받은 편지함을 확인해 주세요 방금 [EMAIL_ADDRESS][DOMAIN_NAME] 로 일회용 비밀번호를 전송했습니다 . 이 코드는 15 분…" at bounding box center [711, 357] width 439 height 187
click at [628, 333] on div "받은 편지함을 확인해 주세요 방금 [EMAIL_ADDRESS][DOMAIN_NAME] 로 일회용 비밀번호를 전송했습니다 . 이 코드는 15 분…" at bounding box center [711, 357] width 439 height 187
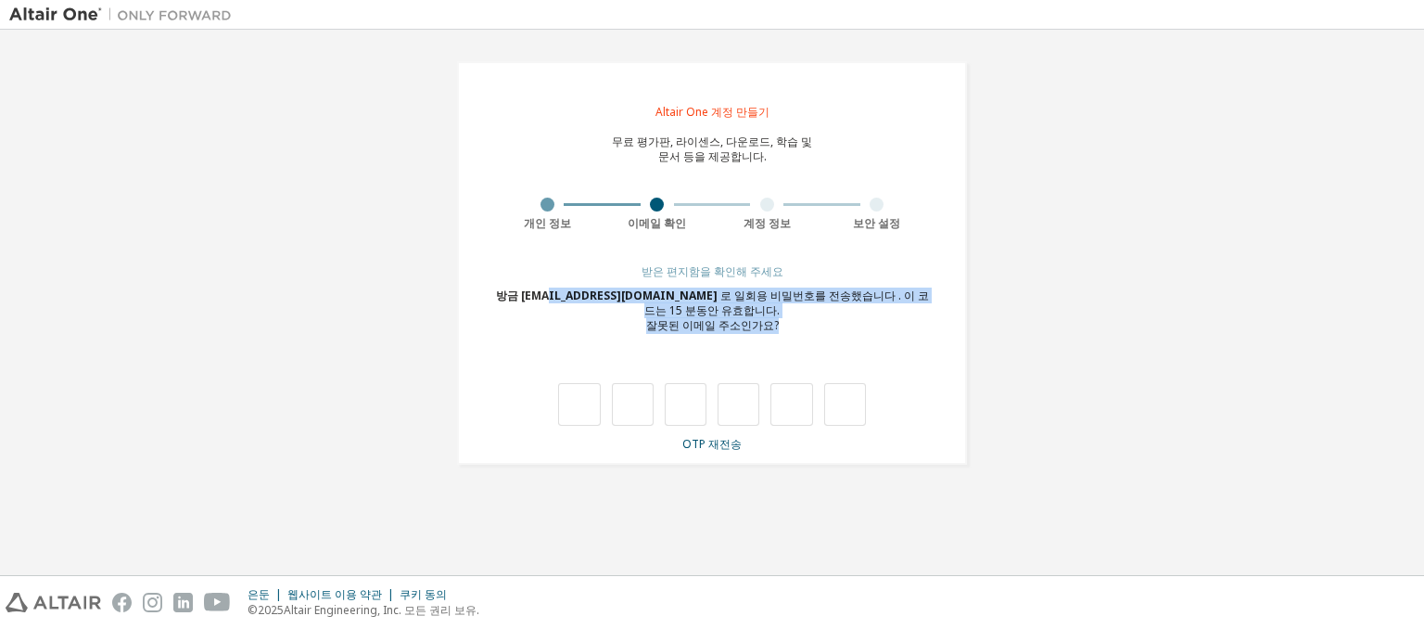
drag, startPoint x: 546, startPoint y: 283, endPoint x: 857, endPoint y: 331, distance: 314.3
click at [857, 331] on div "받은 편지함을 확인해 주세요 방금 [EMAIL_ADDRESS][DOMAIN_NAME] 로 일회용 비밀번호를 전송했습니다 . 이 코드는 15 분…" at bounding box center [711, 357] width 439 height 187
click at [857, 331] on div "방금 [EMAIL_ADDRESS][DOMAIN_NAME] 로 일회용 비밀번호를 전송했습니다 . 이 코드는 15 분 동안 유효합니다 . 잘못된 …" at bounding box center [711, 310] width 439 height 45
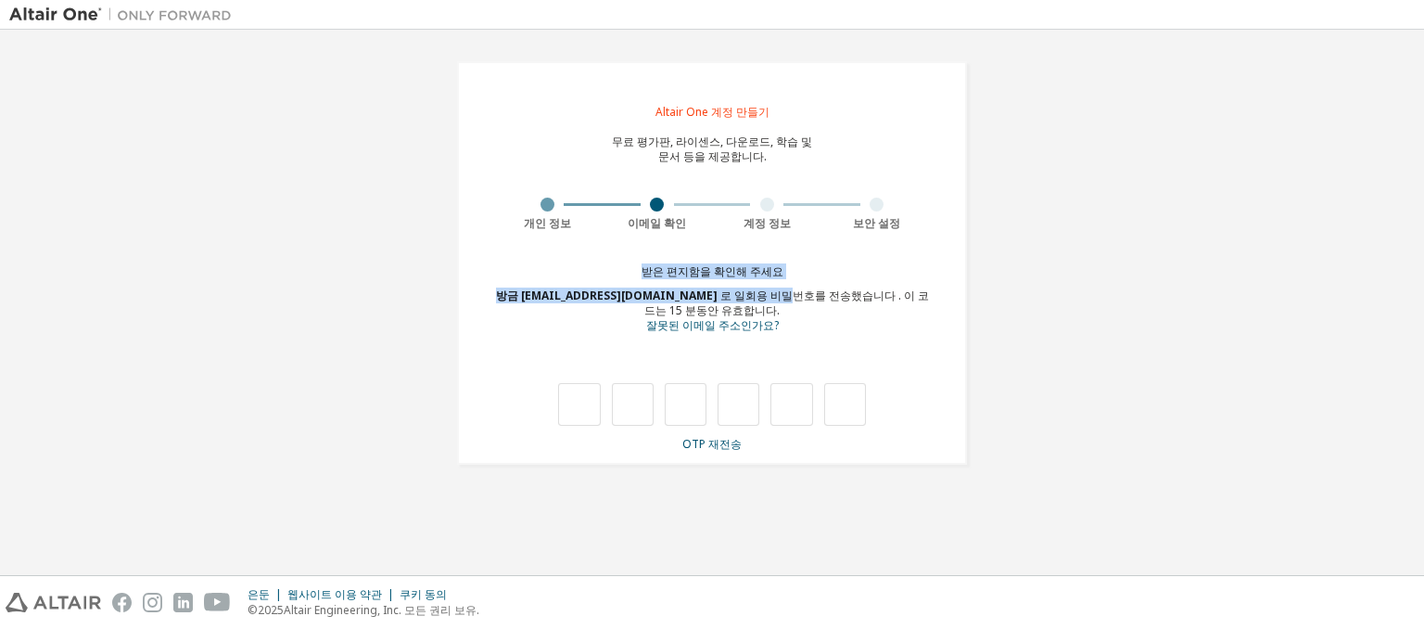
drag, startPoint x: 712, startPoint y: 288, endPoint x: 632, endPoint y: 273, distance: 81.3
click at [632, 273] on div "받은 편지함을 확인해 주세요 방금 [EMAIL_ADDRESS][DOMAIN_NAME] 로 일회용 비밀번호를 전송했습니다 . 이 코드는 15 분…" at bounding box center [711, 357] width 439 height 187
click at [627, 294] on font "방금 [EMAIL_ADDRESS][DOMAIN_NAME]" at bounding box center [607, 295] width 222 height 16
